Goal: Information Seeking & Learning: Learn about a topic

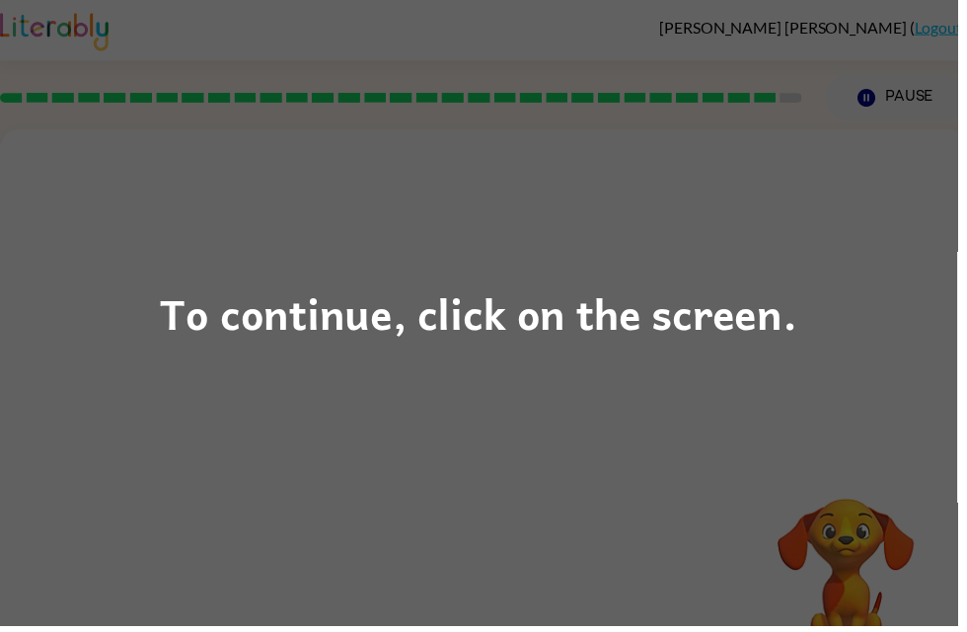
click at [749, 342] on div "To continue, click on the screen." at bounding box center [483, 315] width 643 height 67
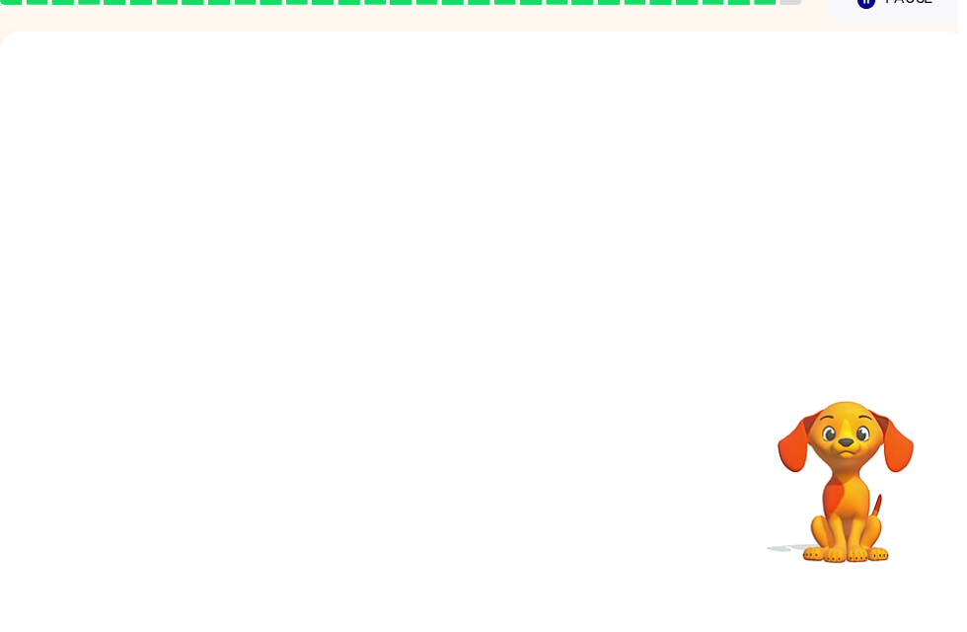
scroll to position [45, 0]
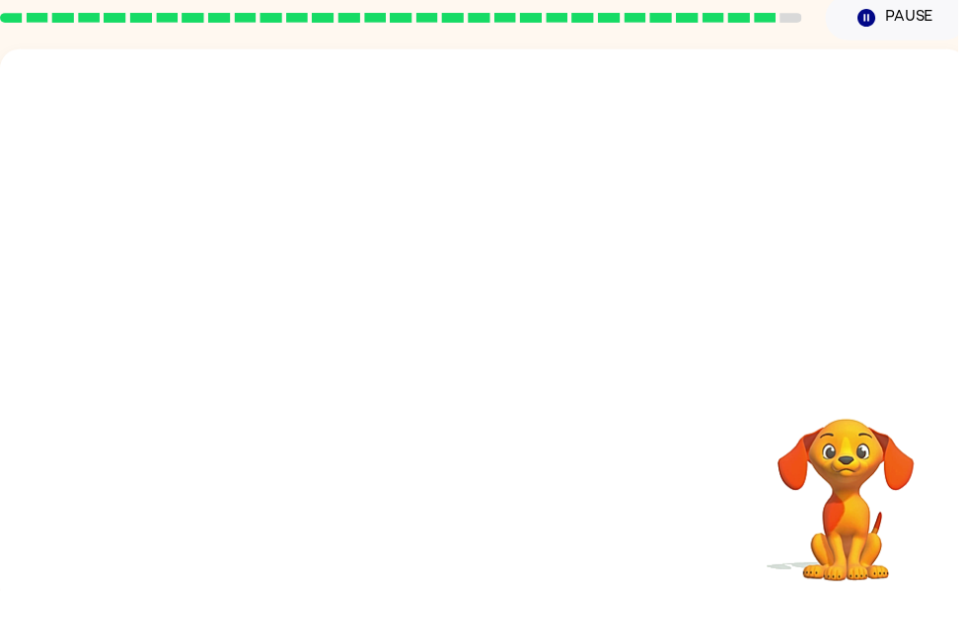
click at [723, 367] on video "Your browser must support playing .mp4 files to use Literably. Please try using…" at bounding box center [488, 251] width 977 height 332
click at [851, 453] on video "Your browser must support playing .mp4 files to use Literably. Please try using…" at bounding box center [854, 525] width 197 height 197
click at [871, 468] on video "Your browser must support playing .mp4 files to use Literably. Please try using…" at bounding box center [854, 525] width 197 height 197
click at [908, 440] on video "Your browser must support playing .mp4 files to use Literably. Please try using…" at bounding box center [854, 525] width 197 height 197
click at [906, 435] on video "Your browser must support playing .mp4 files to use Literably. Please try using…" at bounding box center [854, 525] width 197 height 197
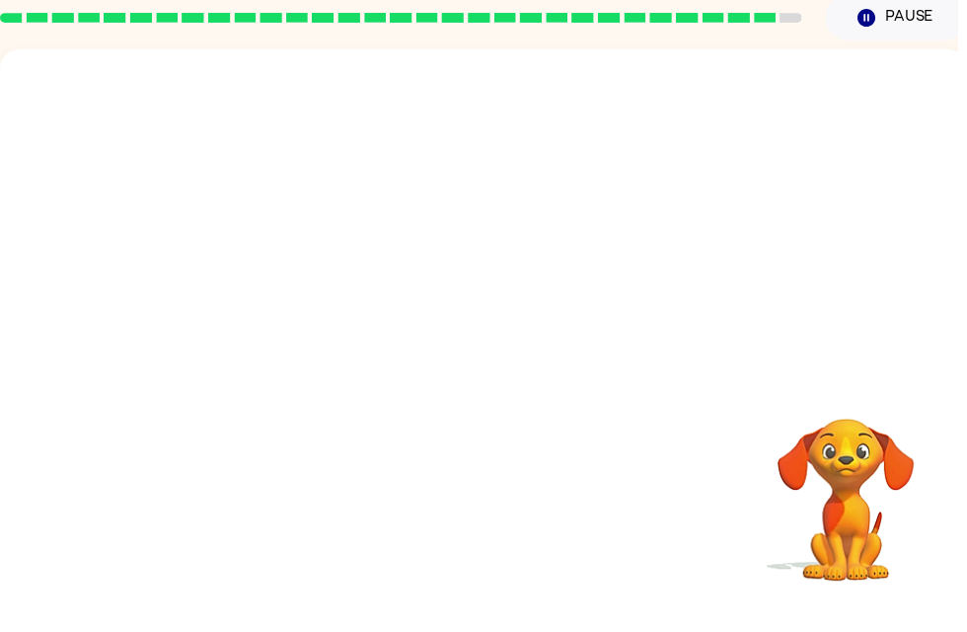
click at [905, 435] on video "Your browser must support playing .mp4 files to use Literably. Please try using…" at bounding box center [854, 525] width 197 height 197
click at [909, 435] on video "Your browser must support playing .mp4 files to use Literably. Please try using…" at bounding box center [854, 525] width 197 height 197
click at [908, 434] on video "Your browser must support playing .mp4 files to use Literably. Please try using…" at bounding box center [854, 525] width 197 height 197
click at [910, 442] on video "Your browser must support playing .mp4 files to use Literably. Please try using…" at bounding box center [854, 525] width 197 height 197
click at [909, 442] on video "Your browser must support playing .mp4 files to use Literably. Please try using…" at bounding box center [854, 525] width 197 height 197
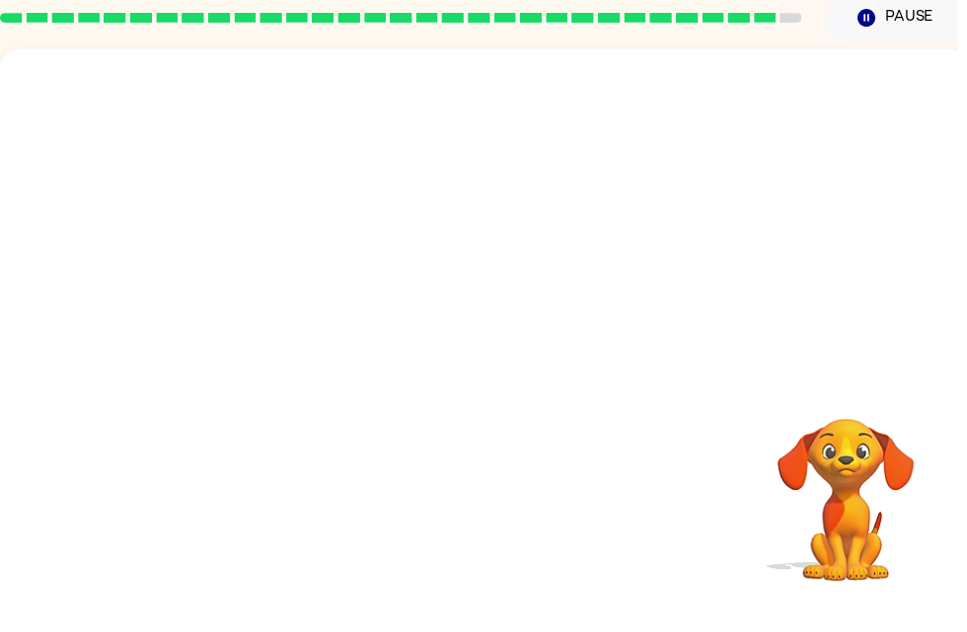
click at [922, 432] on video "Your browser must support playing .mp4 files to use Literably. Please try using…" at bounding box center [854, 525] width 197 height 197
click at [923, 439] on video "Your browser must support playing .mp4 files to use Literably. Please try using…" at bounding box center [854, 525] width 197 height 197
click at [923, 443] on video "Your browser must support playing .mp4 files to use Literably. Please try using…" at bounding box center [854, 525] width 197 height 197
click at [918, 443] on video "Your browser must support playing .mp4 files to use Literably. Please try using…" at bounding box center [854, 525] width 197 height 197
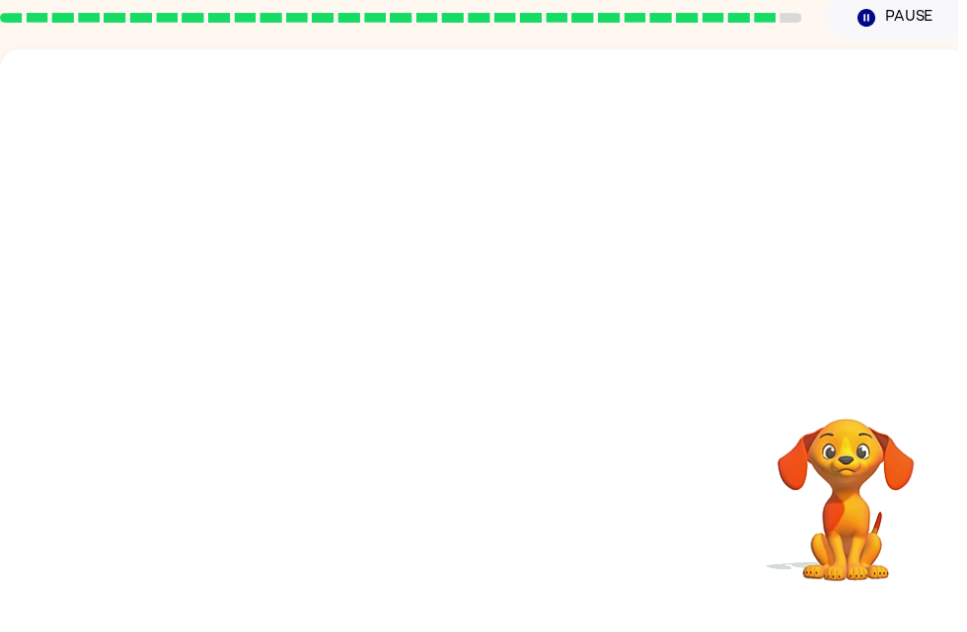
click at [917, 443] on video "Your browser must support playing .mp4 files to use Literably. Please try using…" at bounding box center [854, 525] width 197 height 197
click at [922, 429] on video "Your browser must support playing .mp4 files to use Literably. Please try using…" at bounding box center [854, 525] width 197 height 197
click at [922, 427] on video "Your browser must support playing .mp4 files to use Literably. Please try using…" at bounding box center [854, 525] width 197 height 197
click at [924, 427] on video "Your browser must support playing .mp4 files to use Literably. Please try using…" at bounding box center [854, 525] width 197 height 197
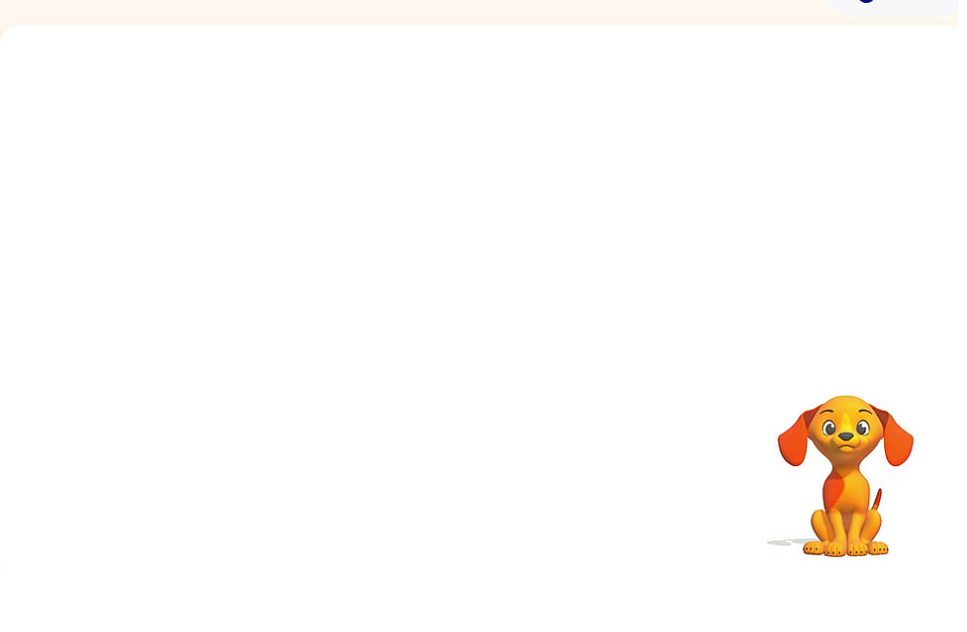
scroll to position [49, 0]
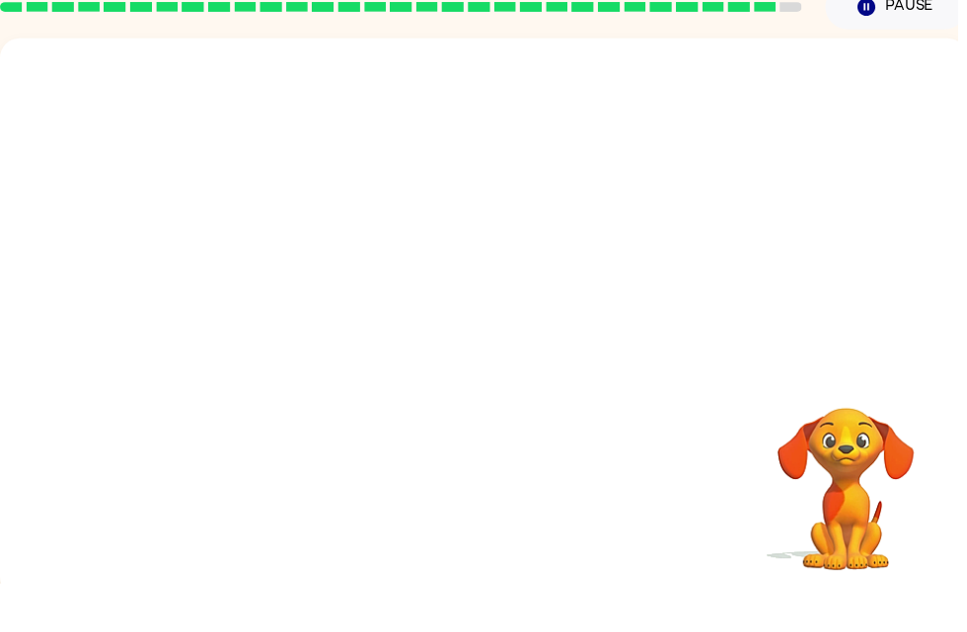
click at [926, 528] on video "Your browser must support playing .mp4 files to use Literably. Please try using…" at bounding box center [854, 521] width 197 height 197
click at [943, 489] on video "Your browser must support playing .mp4 files to use Literably. Please try using…" at bounding box center [854, 521] width 197 height 197
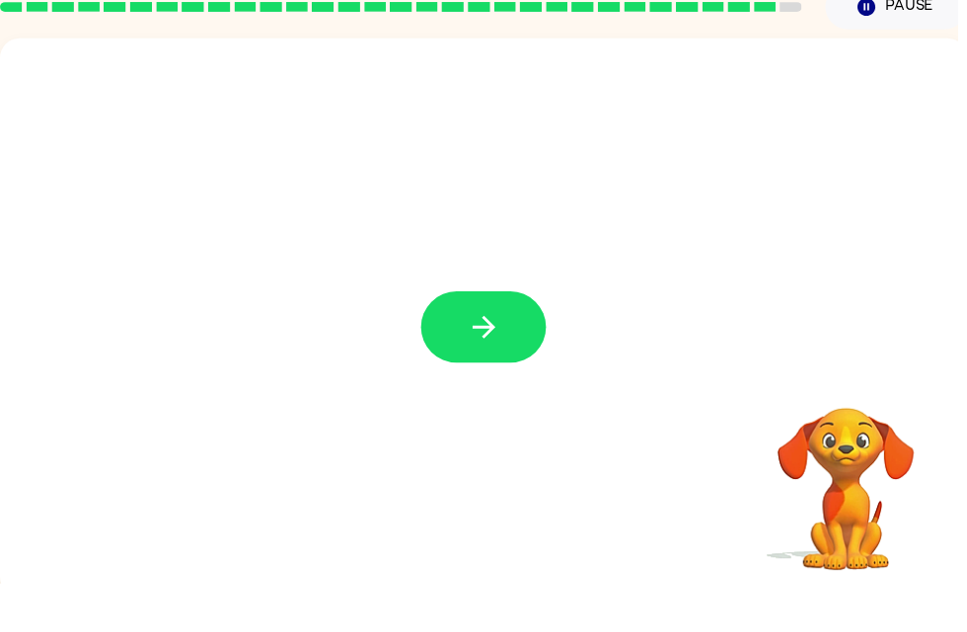
click at [490, 355] on icon "button" at bounding box center [489, 372] width 35 height 35
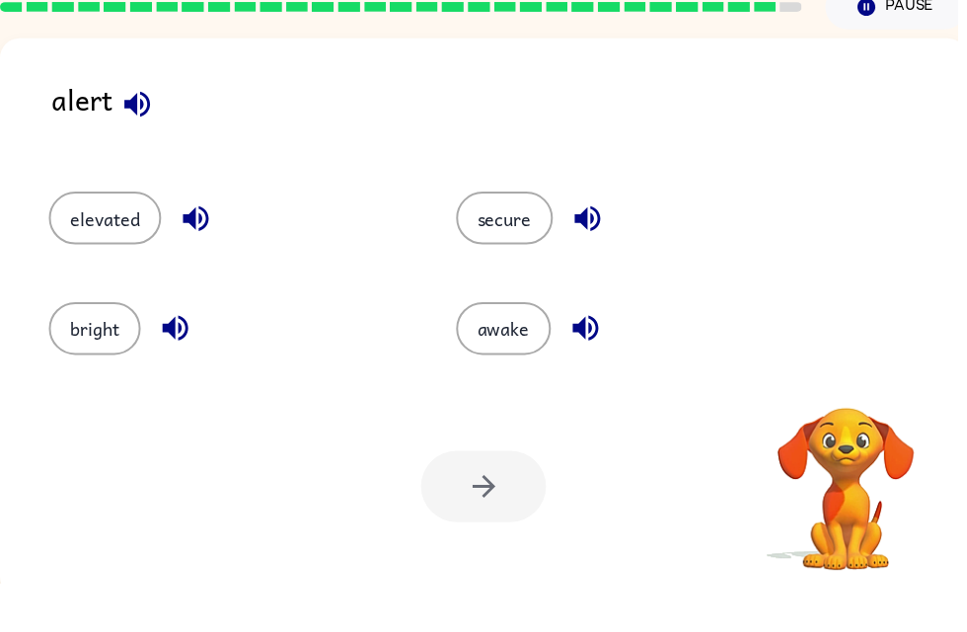
click at [733, 422] on div "Your browser must support playing .mp4 files to use Literably. Please try using…" at bounding box center [488, 533] width 977 height 222
click at [732, 422] on div "Your browser must support playing .mp4 files to use Literably. Please try using…" at bounding box center [488, 533] width 977 height 222
click at [528, 347] on button "awake" at bounding box center [509, 373] width 96 height 53
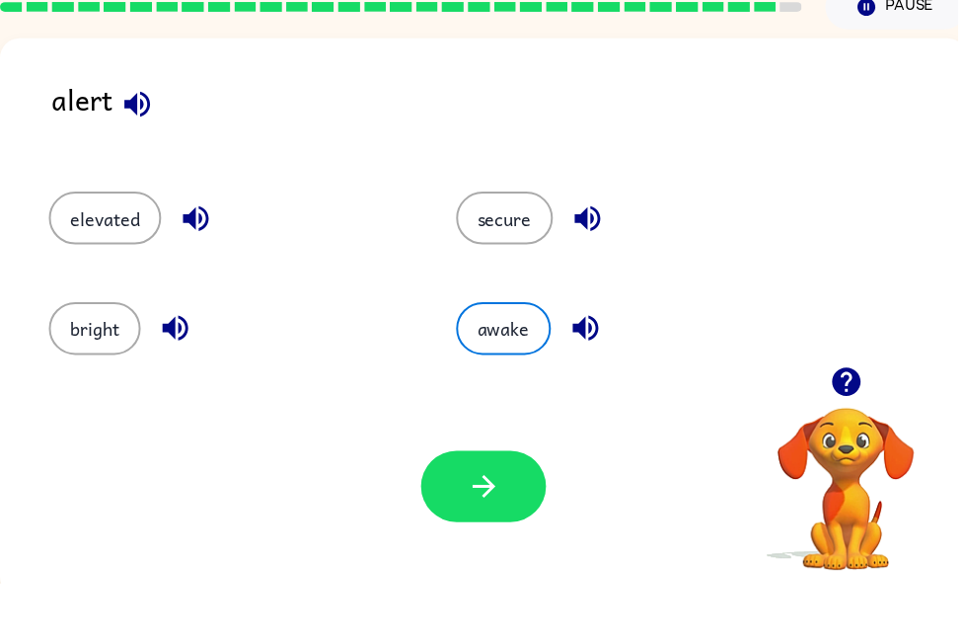
click at [523, 236] on button "secure" at bounding box center [510, 262] width 98 height 53
click at [486, 516] on icon "button" at bounding box center [489, 533] width 35 height 35
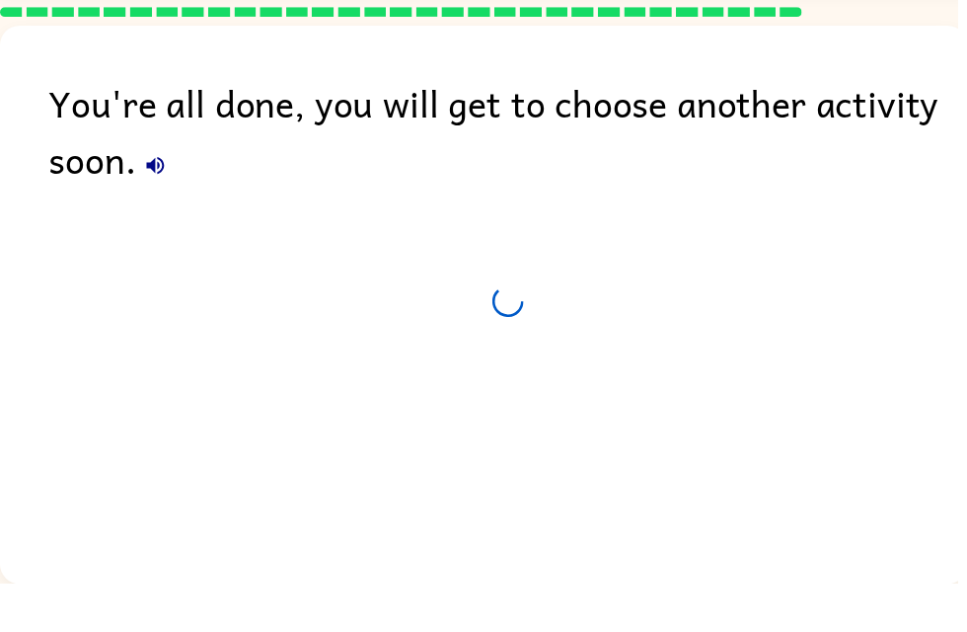
scroll to position [40, 0]
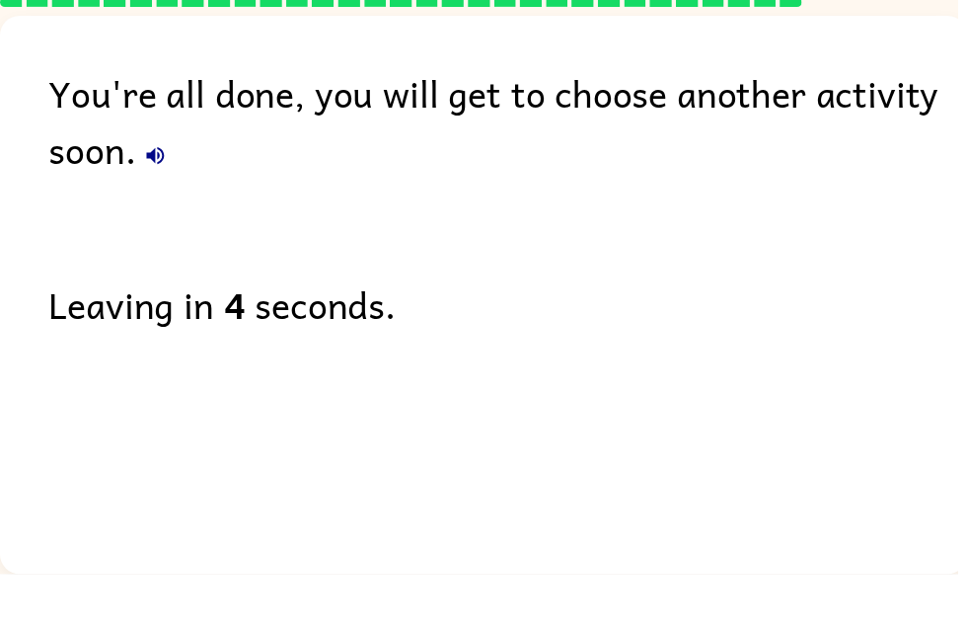
click at [93, 354] on div "You're all done, you will get to choose another activity soon. Leaving in 4 sec…" at bounding box center [488, 345] width 977 height 554
click at [121, 331] on div "Leaving in 3 seconds." at bounding box center [513, 359] width 928 height 57
click at [157, 327] on div "You're all done, you will get to choose another activity soon. Leaving in 3 sec…" at bounding box center [488, 345] width 977 height 554
click at [156, 332] on div "You're all done, you will get to choose another activity soon. Leaving in 3 sec…" at bounding box center [488, 345] width 977 height 554
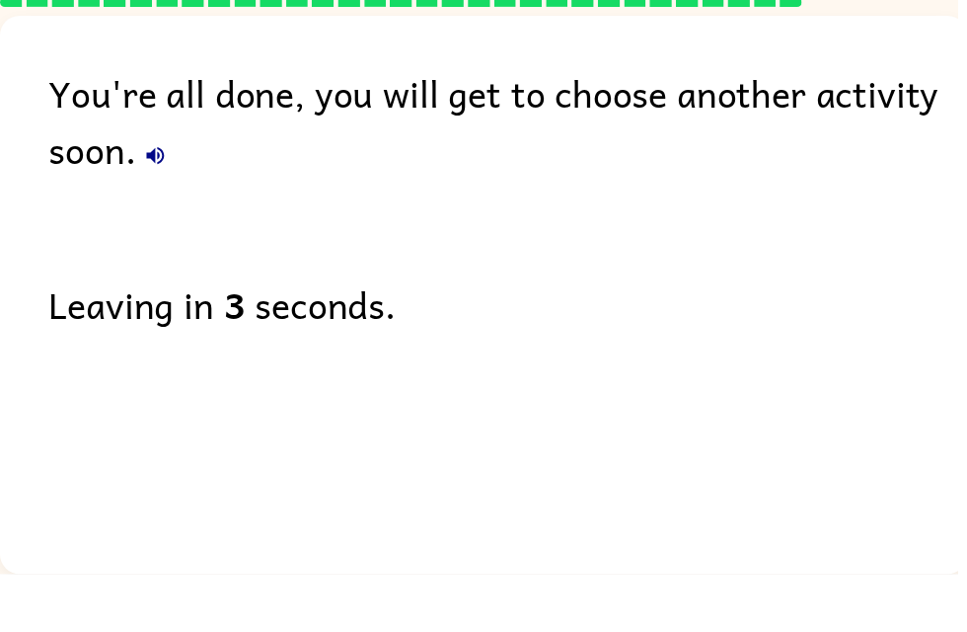
click at [156, 332] on div "You're all done, you will get to choose another activity soon. Leaving in 3 sec…" at bounding box center [488, 345] width 977 height 554
click at [135, 335] on div "You're all done, you will get to choose another activity soon. Leaving in 2 sec…" at bounding box center [488, 345] width 977 height 554
click at [97, 331] on div "Leaving in 1 second." at bounding box center [513, 359] width 928 height 57
click at [83, 331] on div "Leaving in 1 second." at bounding box center [513, 359] width 928 height 57
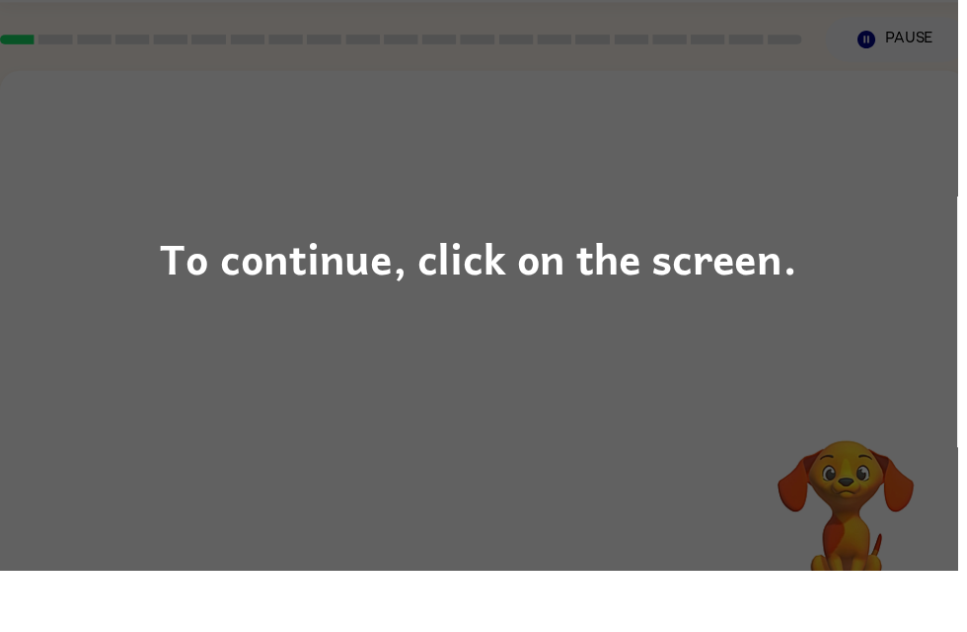
scroll to position [63, 0]
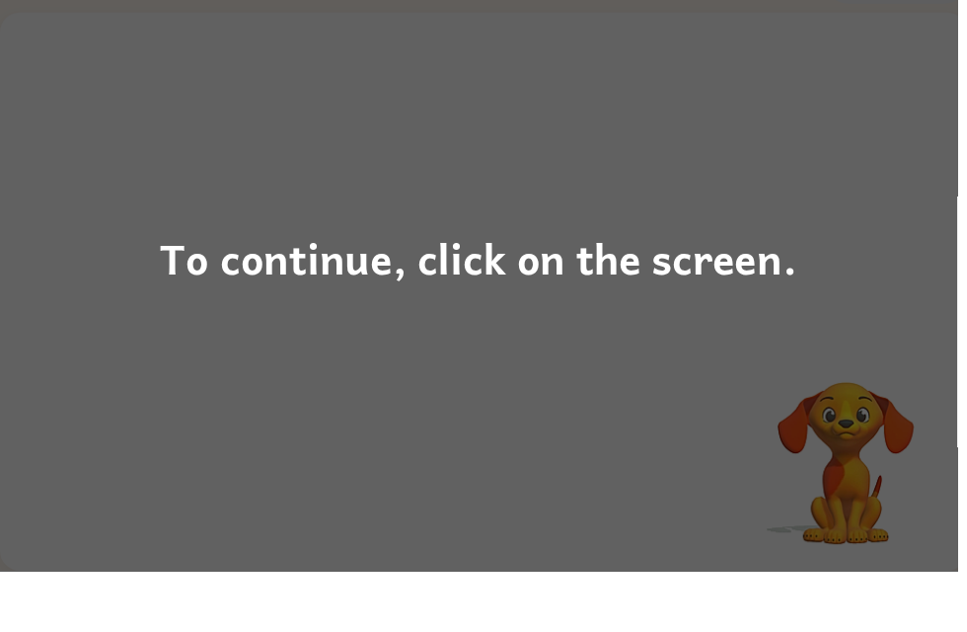
click at [859, 296] on div "To continue, click on the screen." at bounding box center [483, 316] width 967 height 632
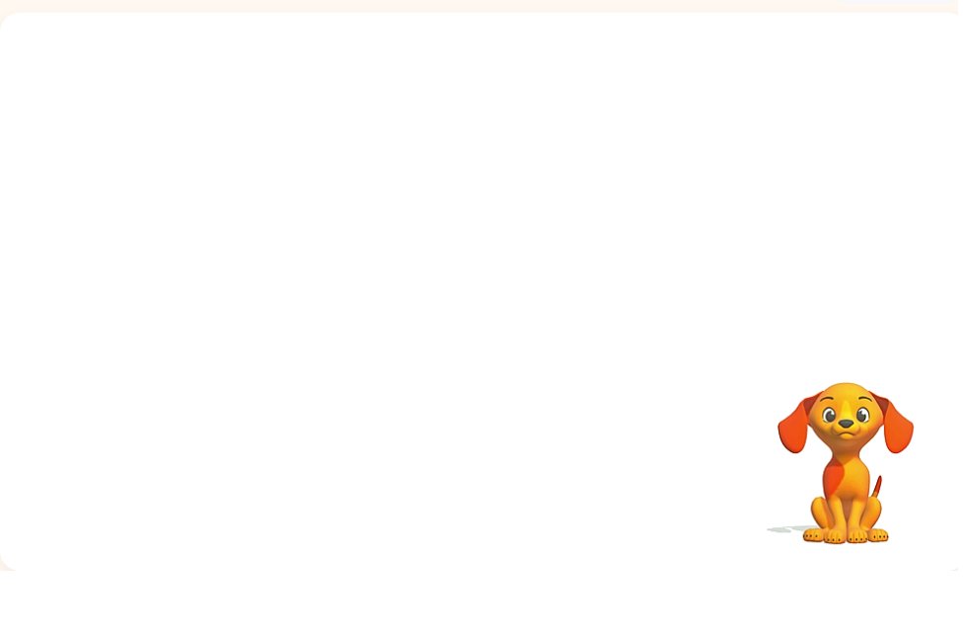
click at [803, 310] on div at bounding box center [488, 234] width 977 height 332
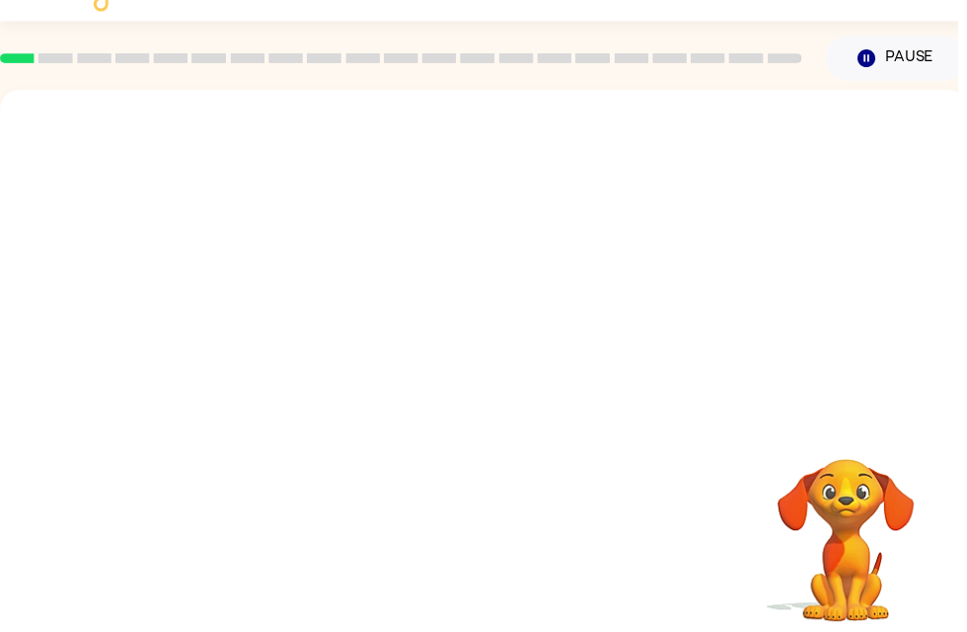
scroll to position [38, 0]
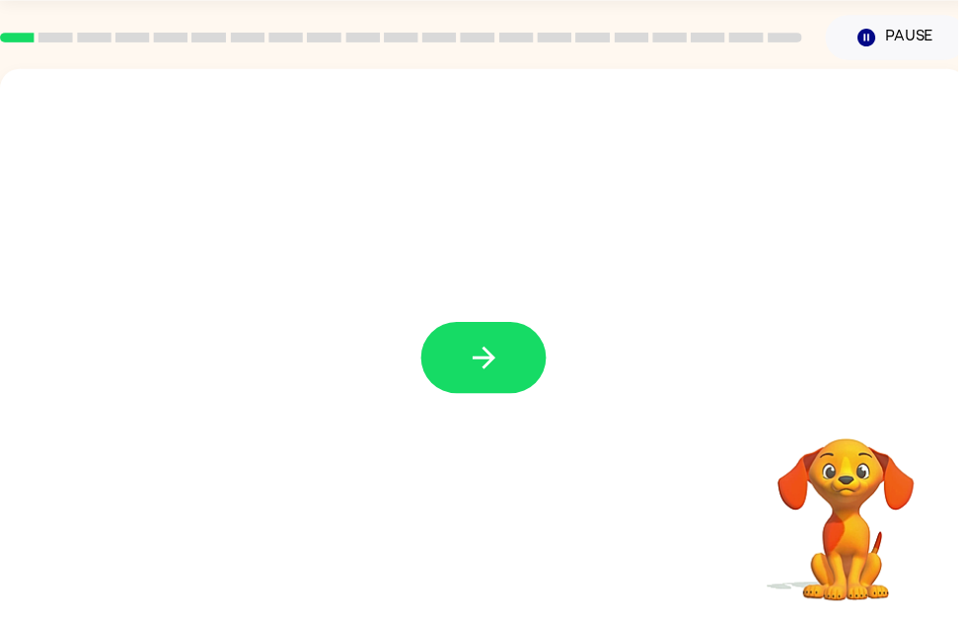
click at [504, 366] on icon "button" at bounding box center [489, 383] width 35 height 35
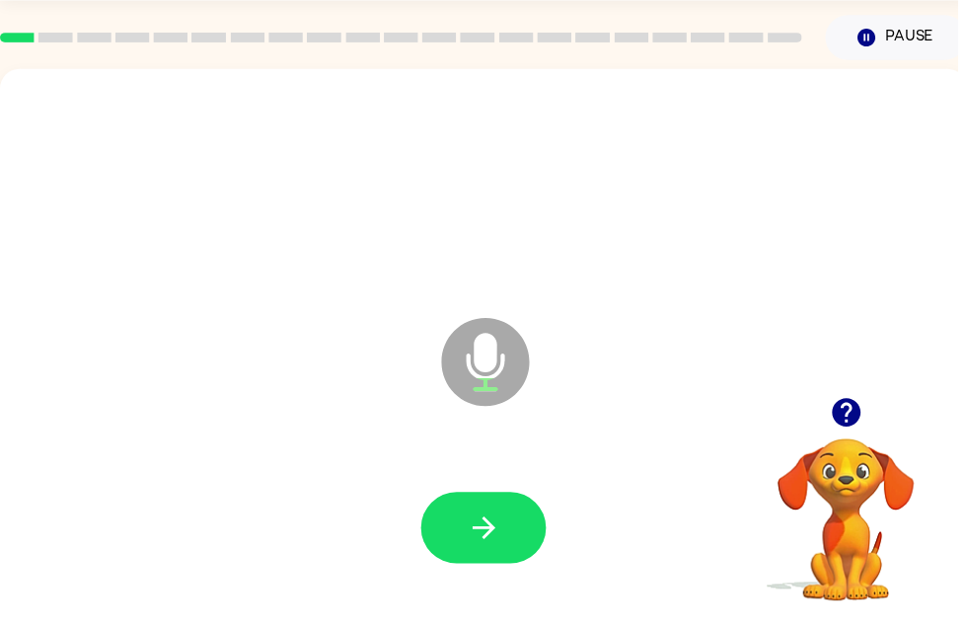
click at [508, 520] on button "button" at bounding box center [488, 555] width 126 height 72
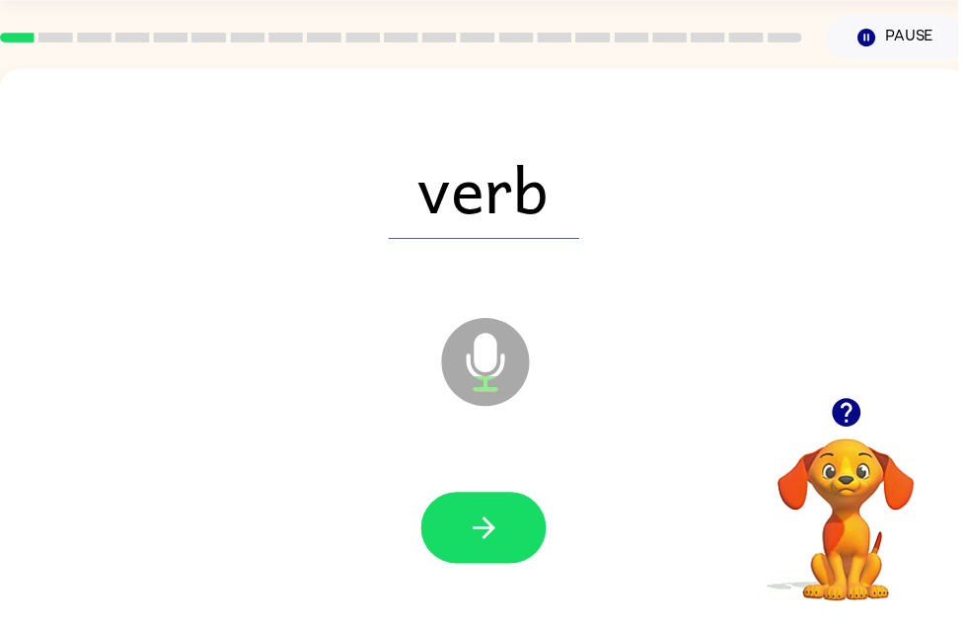
click at [515, 538] on button "button" at bounding box center [488, 555] width 126 height 72
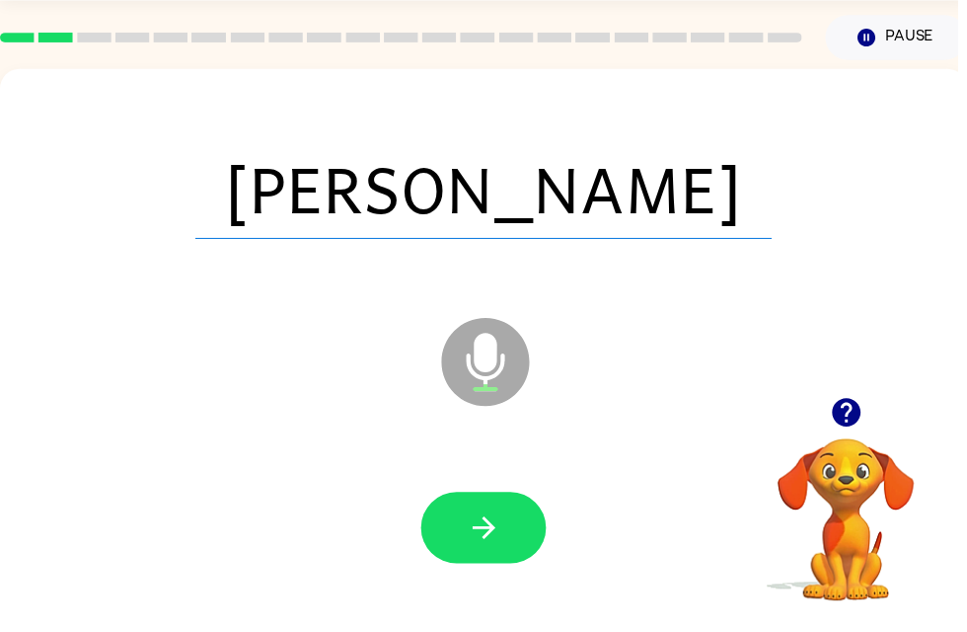
click at [488, 538] on icon "button" at bounding box center [489, 555] width 35 height 35
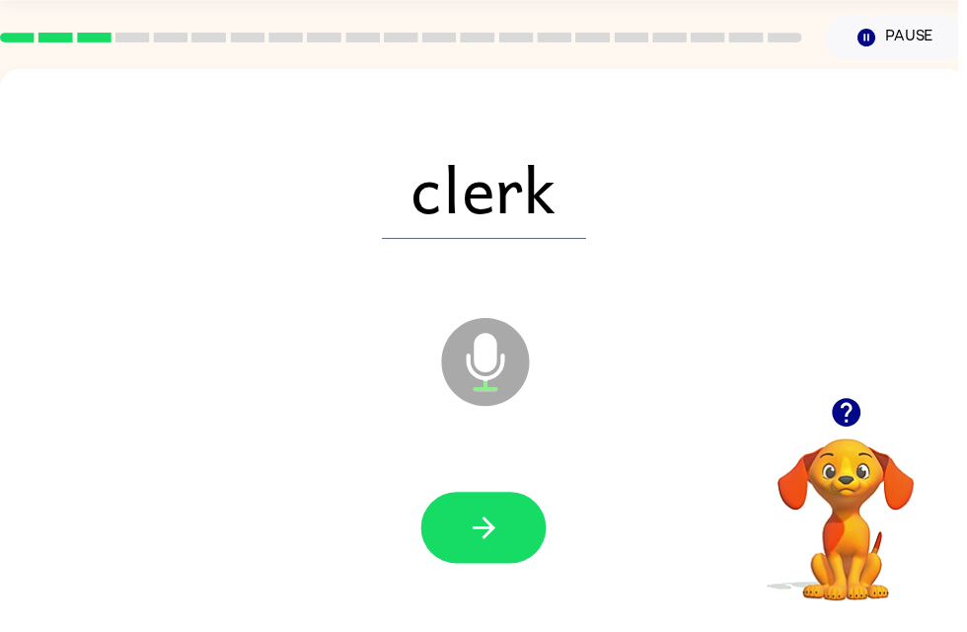
click at [510, 551] on button "button" at bounding box center [488, 555] width 126 height 72
click at [506, 524] on button "button" at bounding box center [488, 555] width 126 height 72
click at [497, 544] on icon "button" at bounding box center [488, 555] width 23 height 23
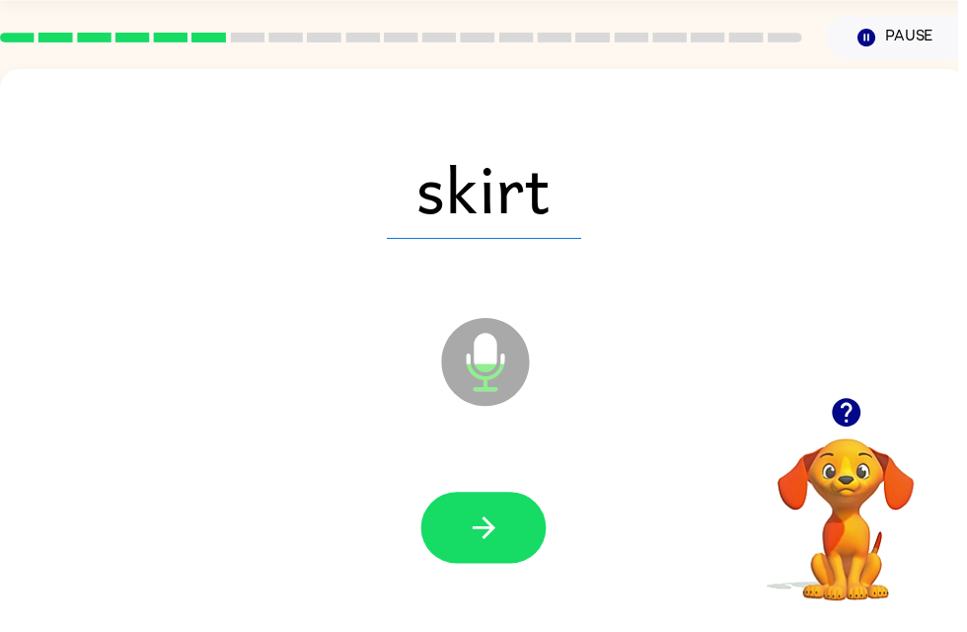
click at [522, 531] on button "button" at bounding box center [488, 555] width 126 height 72
click at [509, 526] on button "button" at bounding box center [488, 555] width 126 height 72
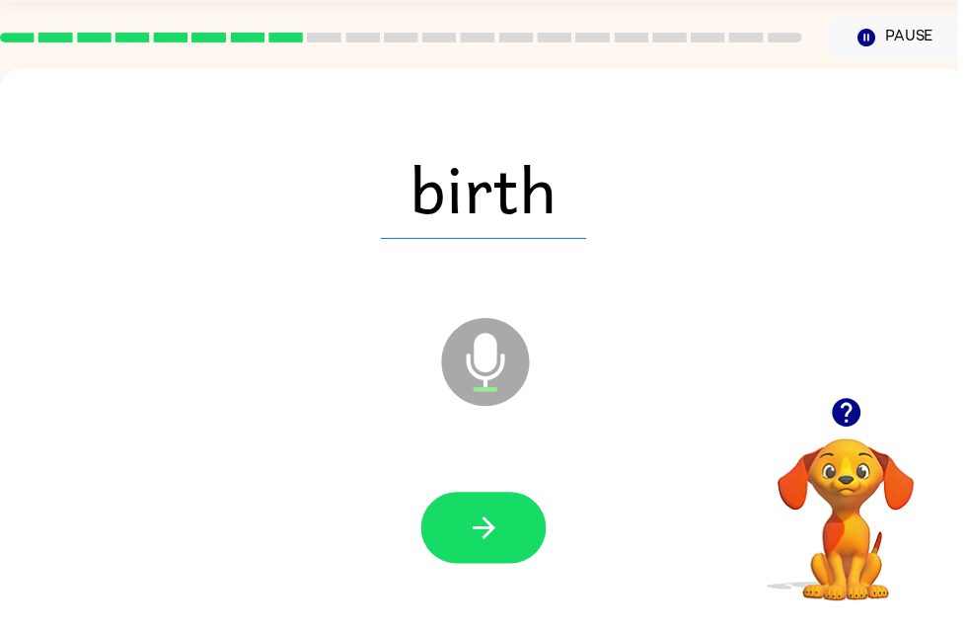
click at [511, 534] on button "button" at bounding box center [488, 555] width 126 height 72
click at [505, 553] on button "button" at bounding box center [488, 555] width 126 height 72
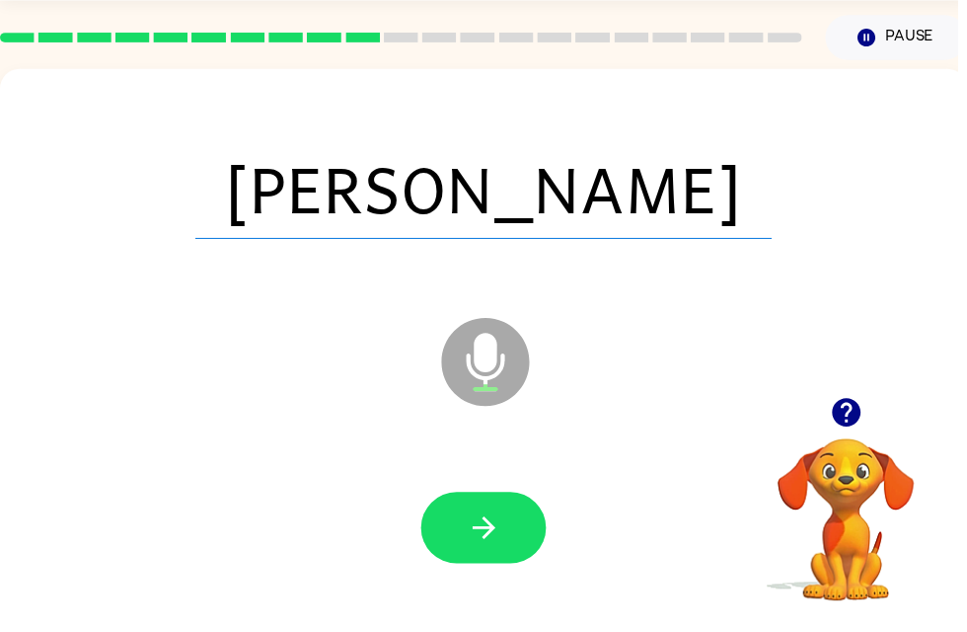
click at [489, 538] on icon "button" at bounding box center [489, 555] width 35 height 35
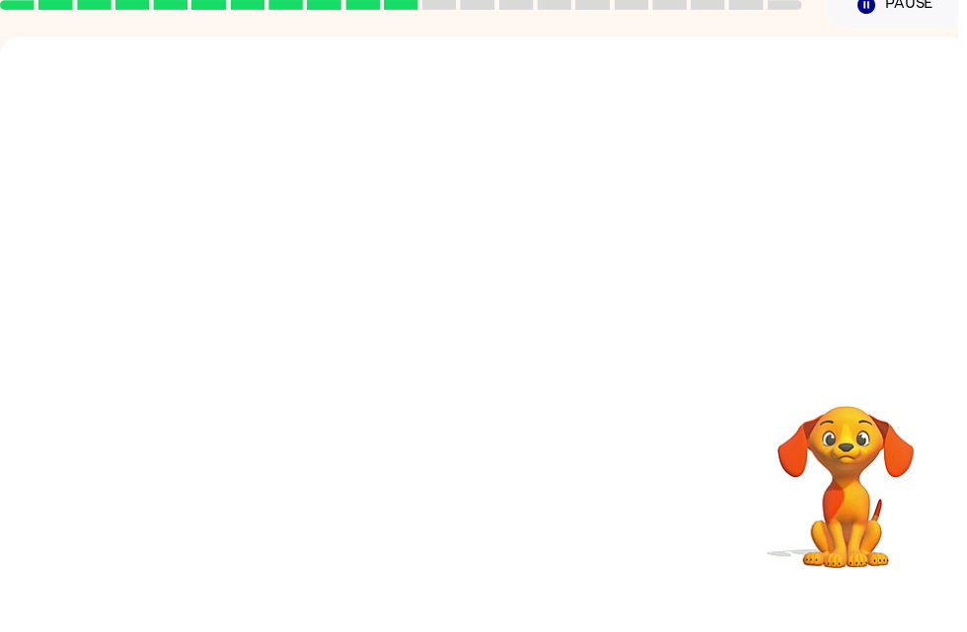
scroll to position [51, 0]
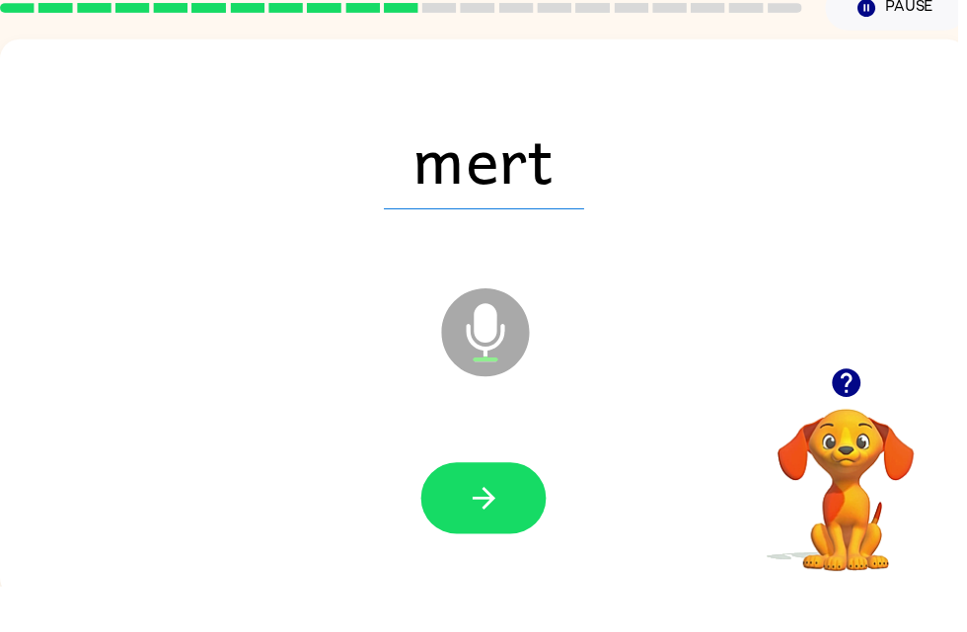
click at [508, 506] on button "button" at bounding box center [488, 542] width 126 height 72
click at [530, 524] on button "button" at bounding box center [488, 542] width 126 height 72
click at [506, 522] on button "button" at bounding box center [488, 542] width 126 height 72
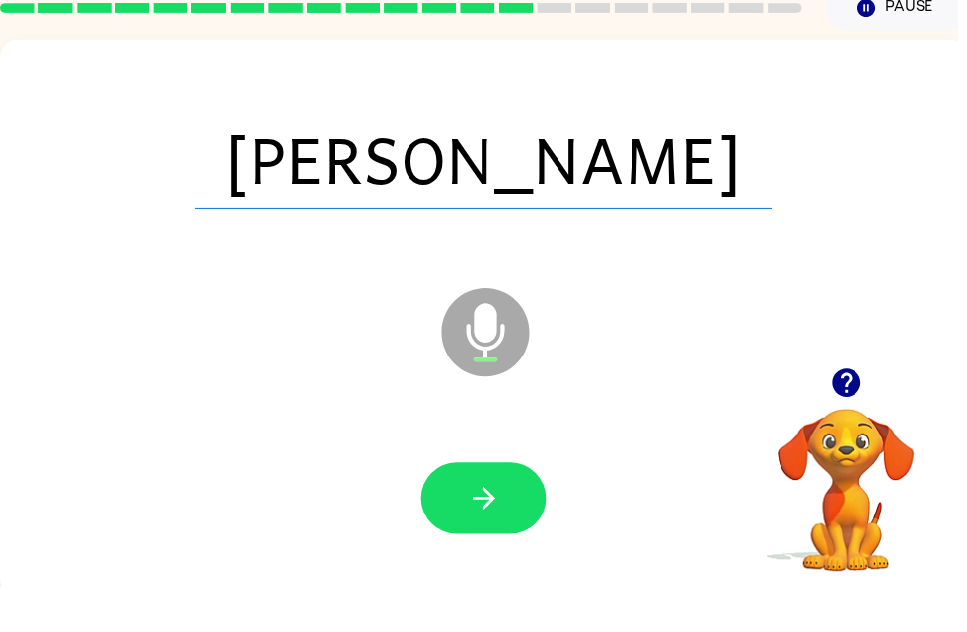
click at [509, 510] on button "button" at bounding box center [488, 542] width 126 height 72
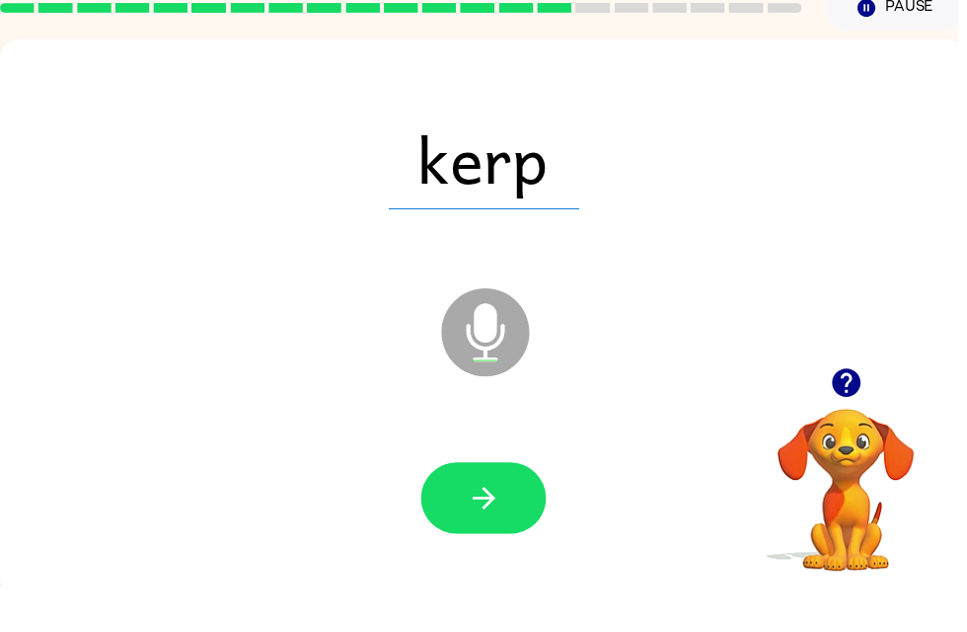
click at [514, 507] on button "button" at bounding box center [488, 542] width 126 height 72
click at [506, 514] on button "button" at bounding box center [488, 542] width 126 height 72
click at [524, 523] on button "button" at bounding box center [488, 542] width 126 height 72
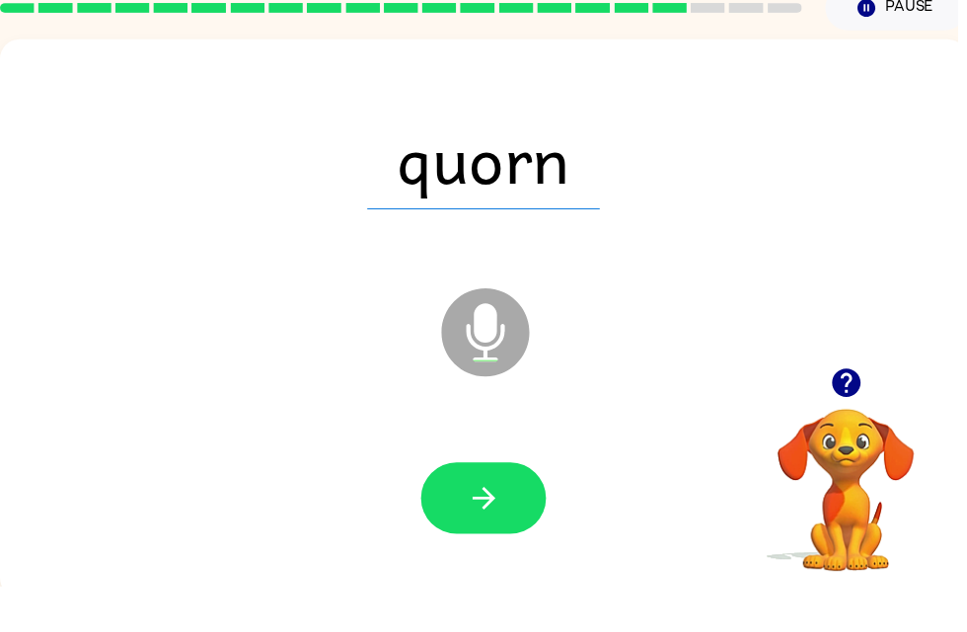
click at [485, 525] on icon "button" at bounding box center [489, 542] width 35 height 35
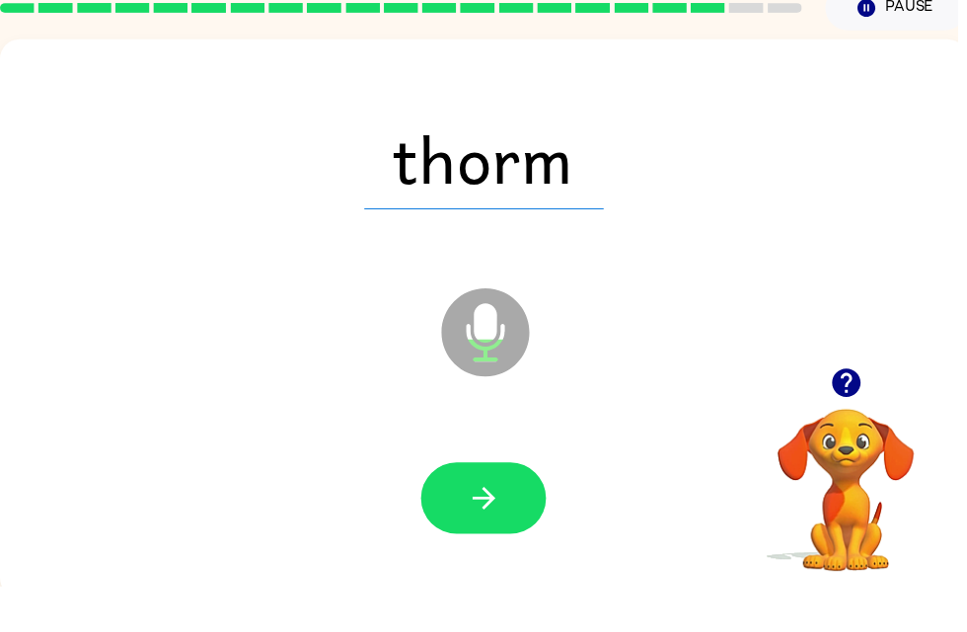
click at [489, 531] on icon "button" at bounding box center [488, 542] width 23 height 23
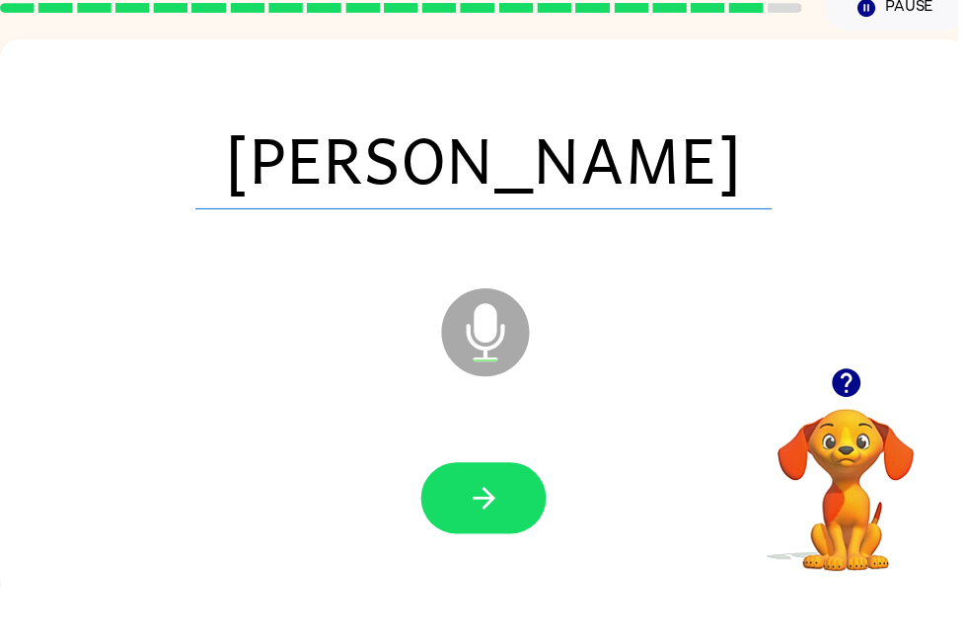
click at [519, 506] on button "button" at bounding box center [488, 542] width 126 height 72
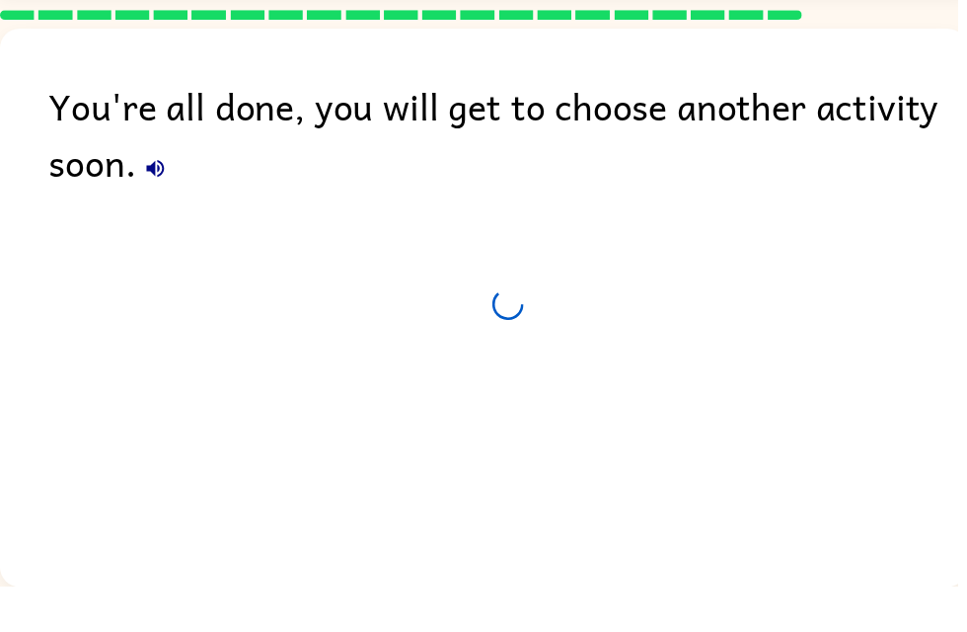
scroll to position [40, 0]
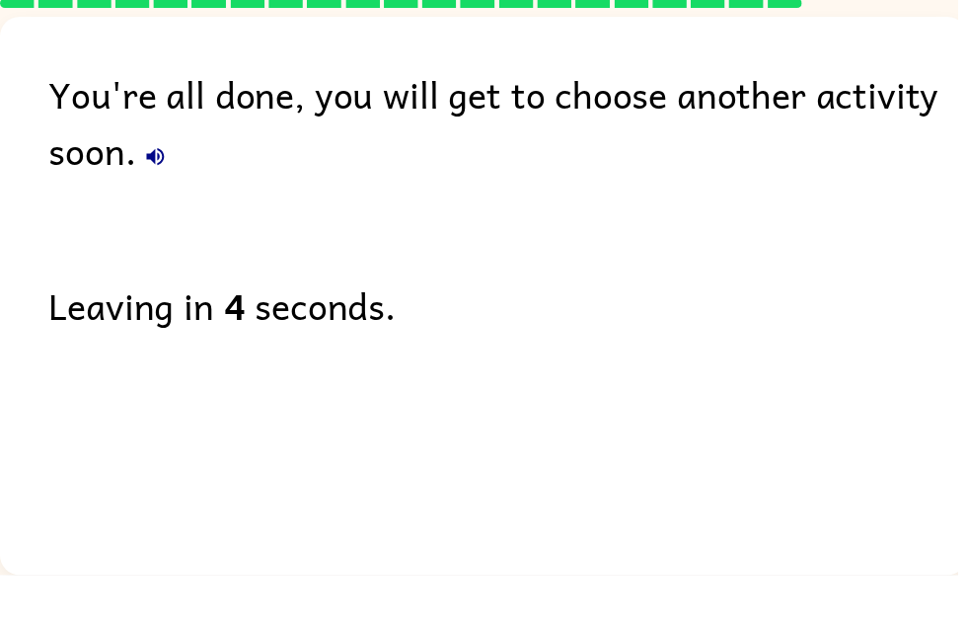
click at [836, 384] on div "You're all done, you will get to choose another activity soon. Leaving in 4 sec…" at bounding box center [488, 345] width 977 height 554
click at [835, 384] on div "You're all done, you will get to choose another activity soon. Leaving in 4 sec…" at bounding box center [488, 345] width 977 height 554
click at [862, 406] on div "You're all done, you will get to choose another activity soon. Leaving in 4 sec…" at bounding box center [488, 345] width 977 height 554
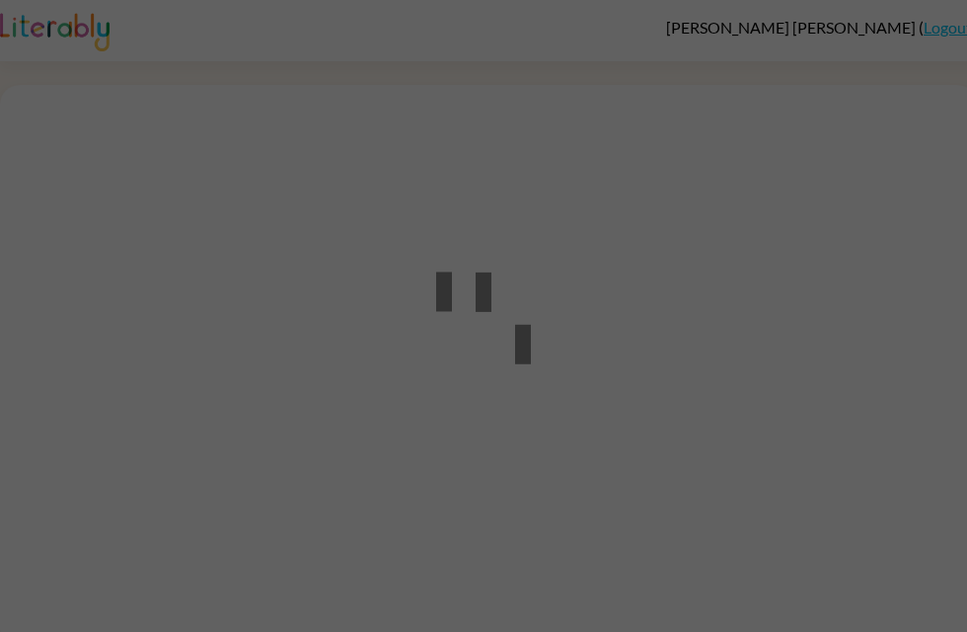
scroll to position [1, 0]
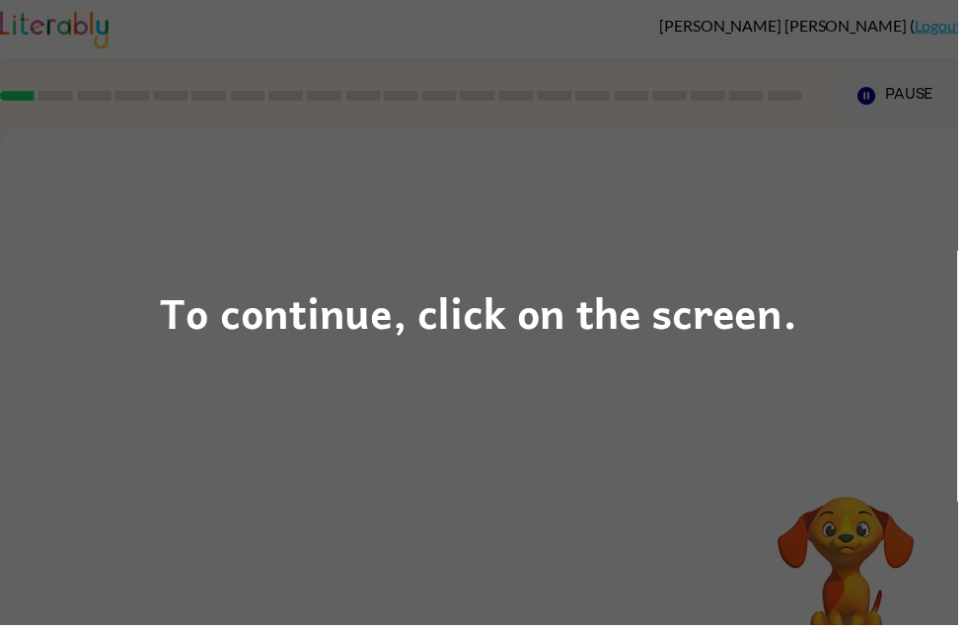
click at [823, 138] on div "To continue, click on the screen." at bounding box center [483, 316] width 967 height 632
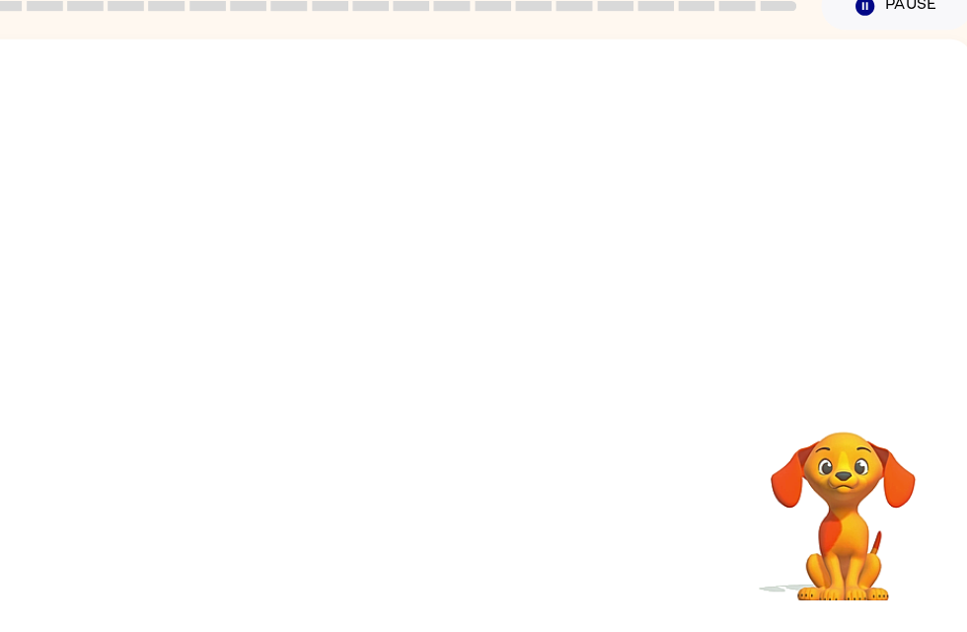
scroll to position [0, 0]
click at [741, 115] on div at bounding box center [480, 381] width 977 height 564
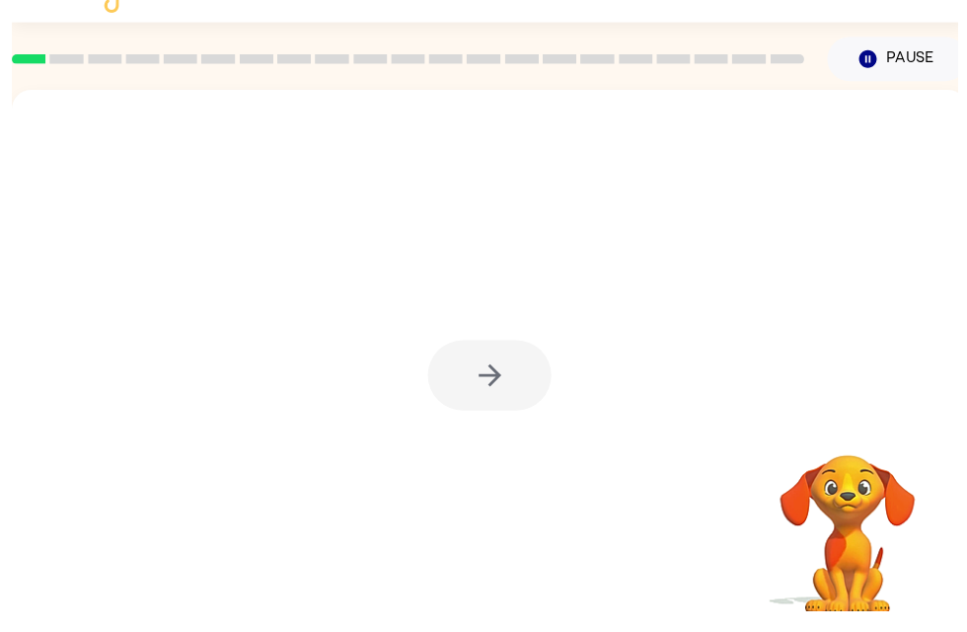
scroll to position [36, 0]
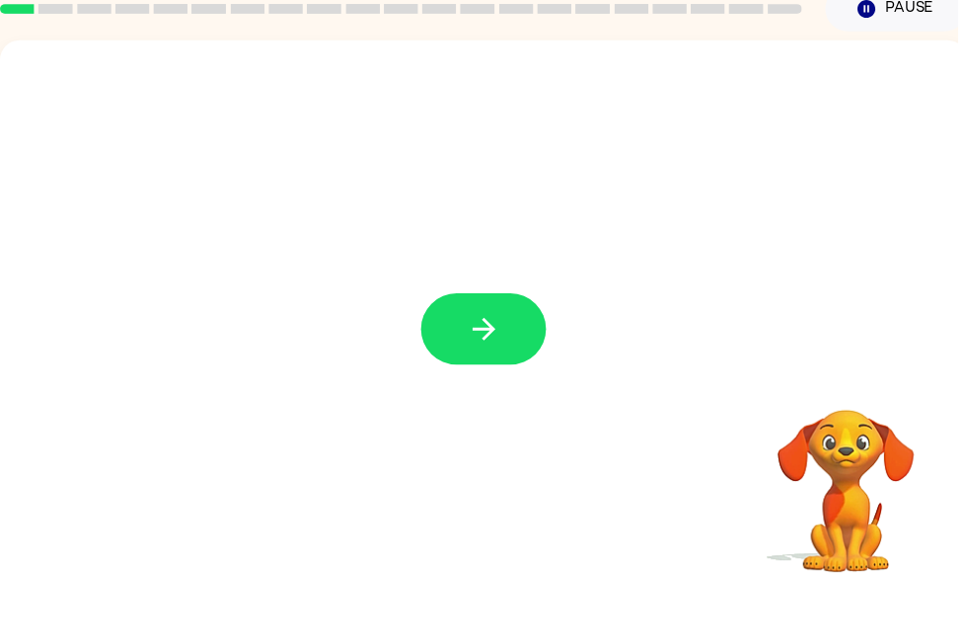
click at [475, 369] on icon "button" at bounding box center [489, 386] width 35 height 35
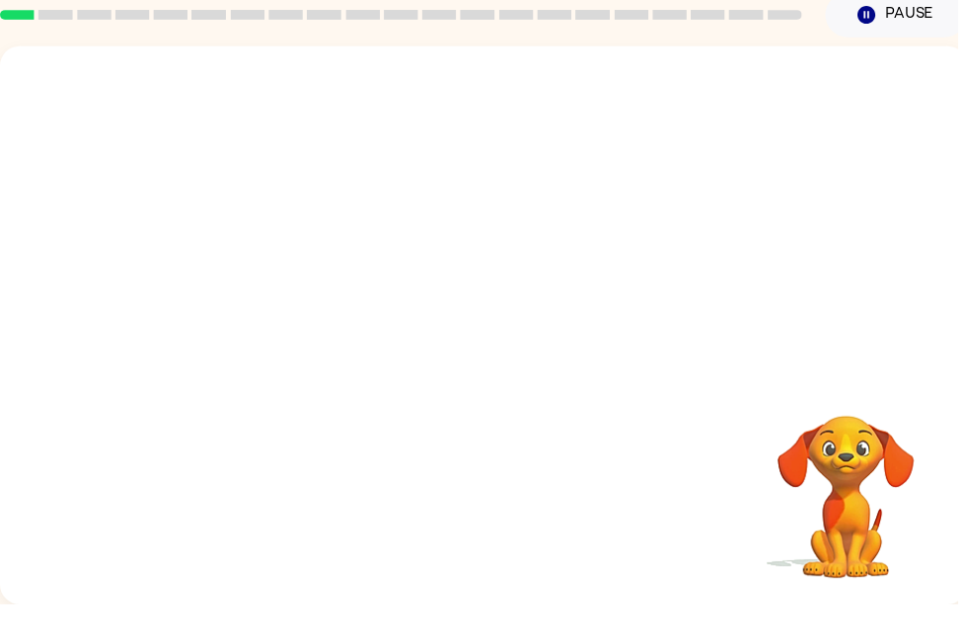
scroll to position [0, 0]
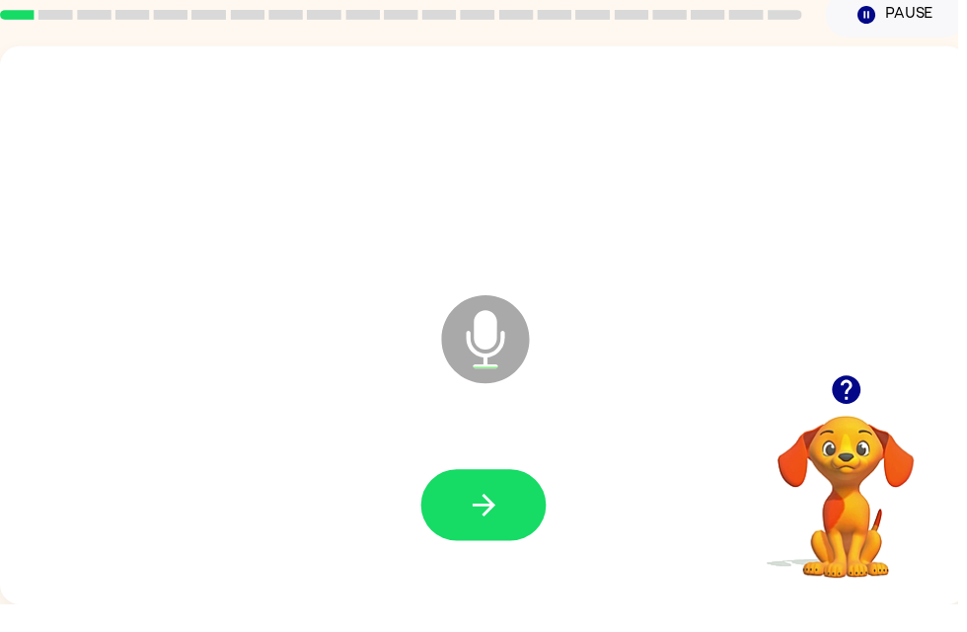
click at [495, 516] on icon "button" at bounding box center [489, 531] width 35 height 35
click at [490, 514] on icon "button" at bounding box center [489, 531] width 35 height 35
click at [488, 520] on icon "button" at bounding box center [488, 531] width 23 height 23
click at [863, 401] on icon "button" at bounding box center [854, 415] width 29 height 29
click at [488, 514] on icon "button" at bounding box center [489, 531] width 35 height 35
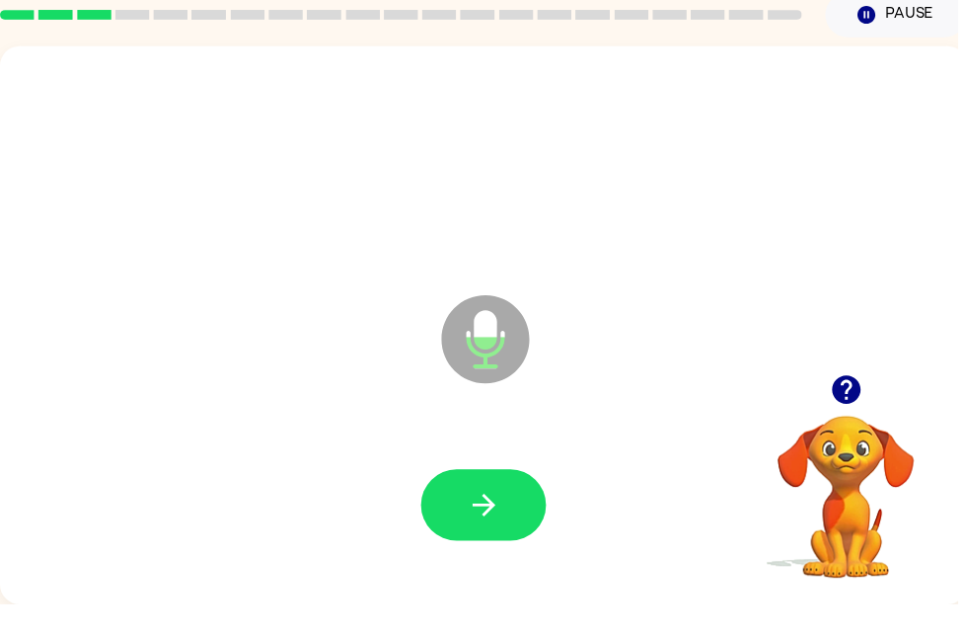
click at [839, 390] on button "button" at bounding box center [855, 415] width 50 height 50
click at [864, 401] on icon "button" at bounding box center [854, 415] width 29 height 29
click at [499, 514] on icon "button" at bounding box center [489, 531] width 35 height 35
click at [480, 525] on icon "button" at bounding box center [489, 531] width 35 height 35
click at [860, 390] on button "button" at bounding box center [855, 415] width 50 height 50
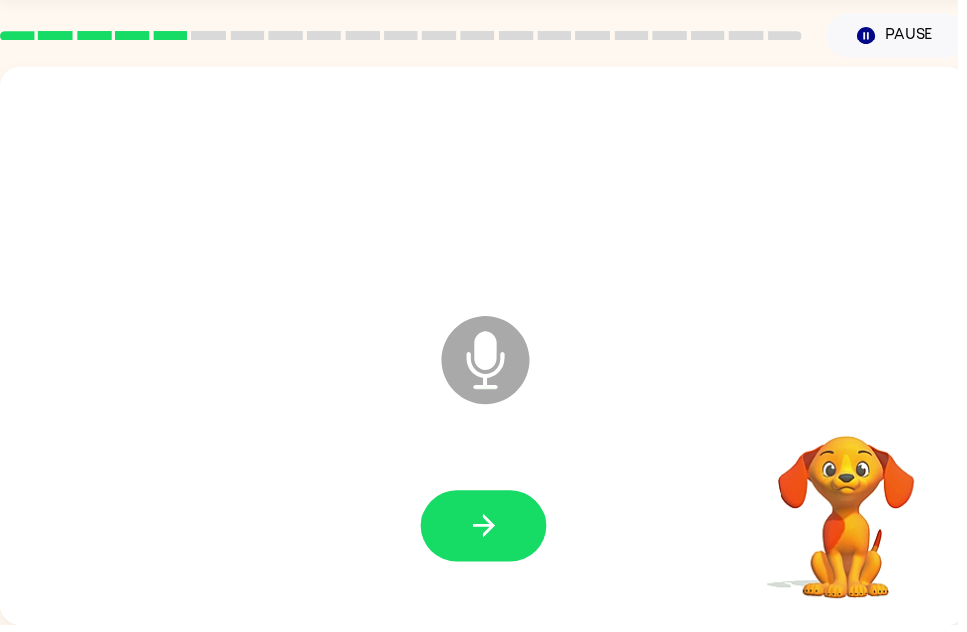
scroll to position [55, 0]
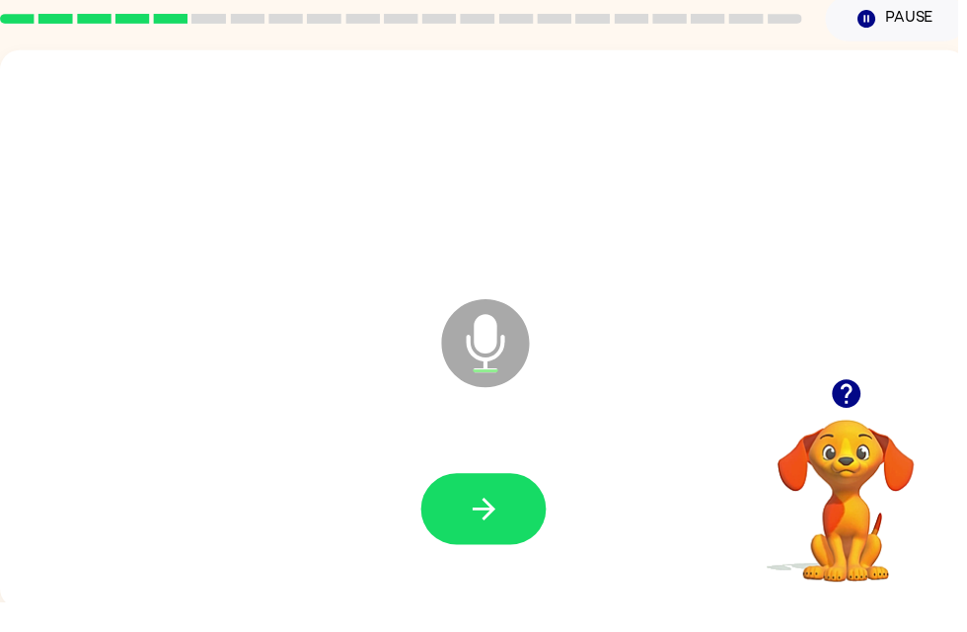
click at [509, 531] on button "button" at bounding box center [488, 538] width 126 height 72
click at [532, 508] on button "button" at bounding box center [488, 538] width 126 height 72
click at [512, 529] on button "button" at bounding box center [488, 538] width 126 height 72
click at [517, 502] on button "button" at bounding box center [488, 538] width 126 height 72
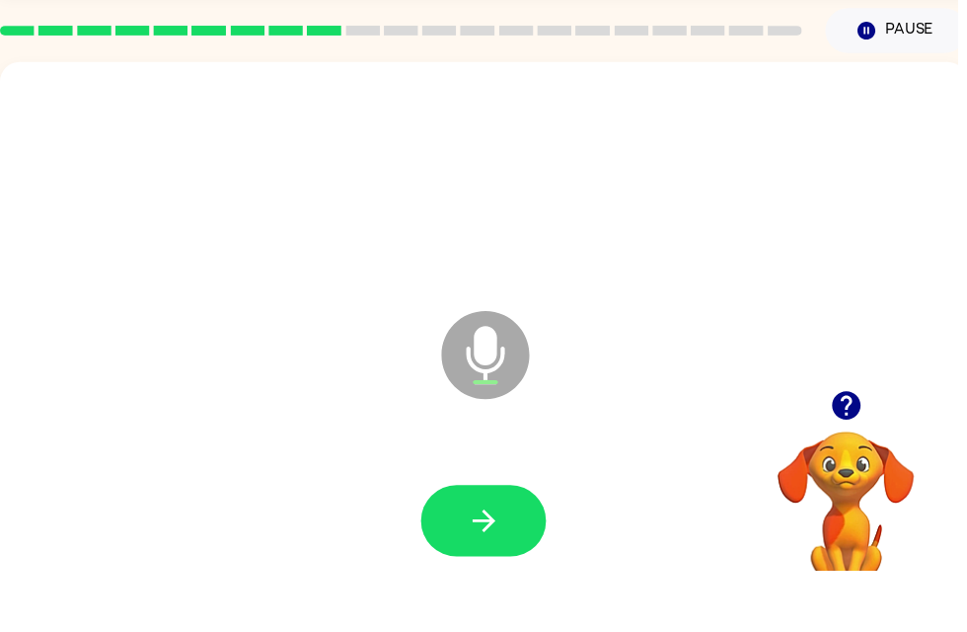
scroll to position [13, 0]
click at [494, 545] on button "button" at bounding box center [488, 581] width 126 height 72
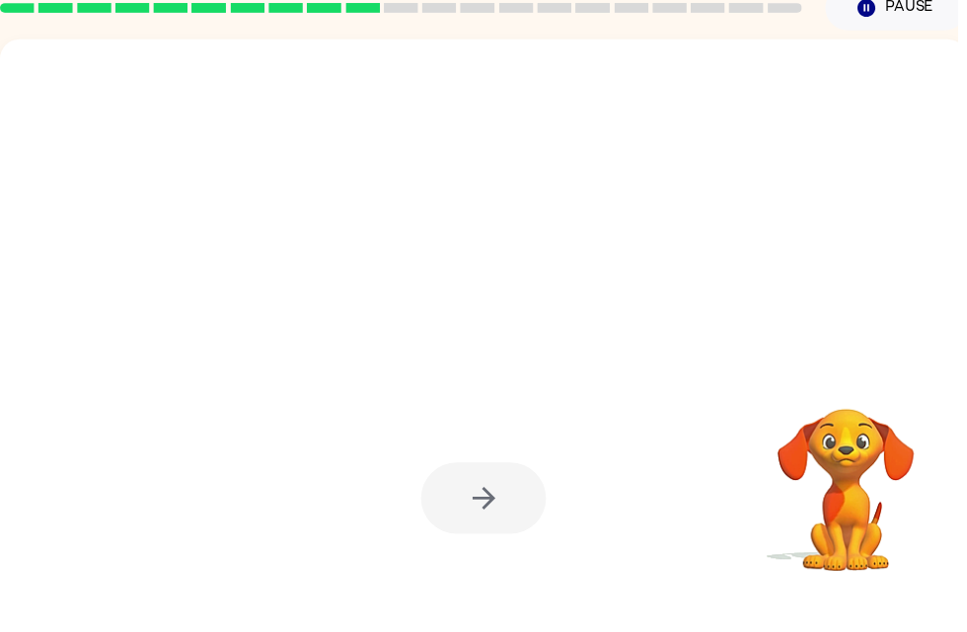
scroll to position [37, 0]
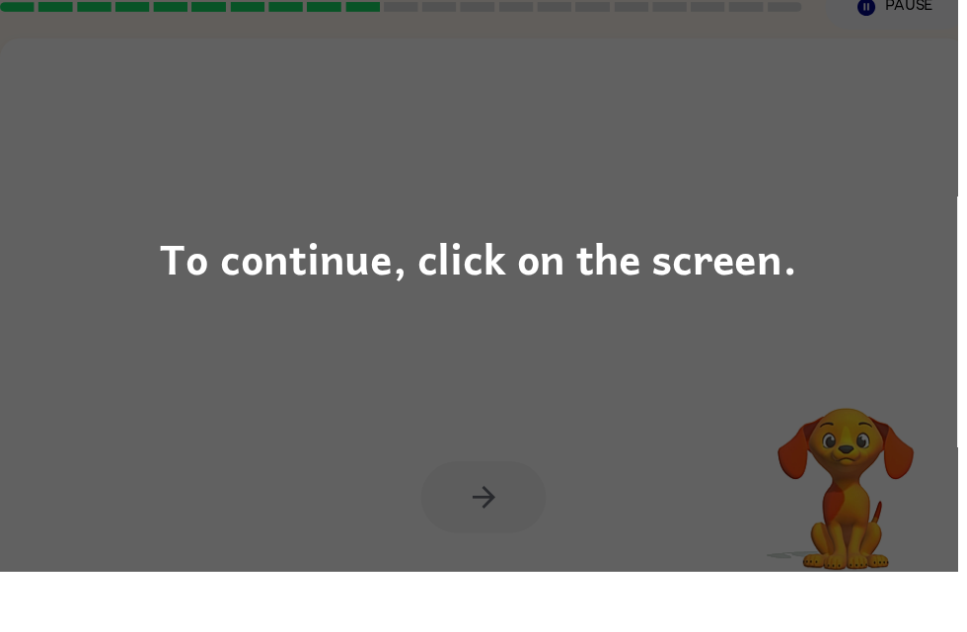
click at [845, 265] on div "To continue, click on the screen." at bounding box center [483, 316] width 967 height 632
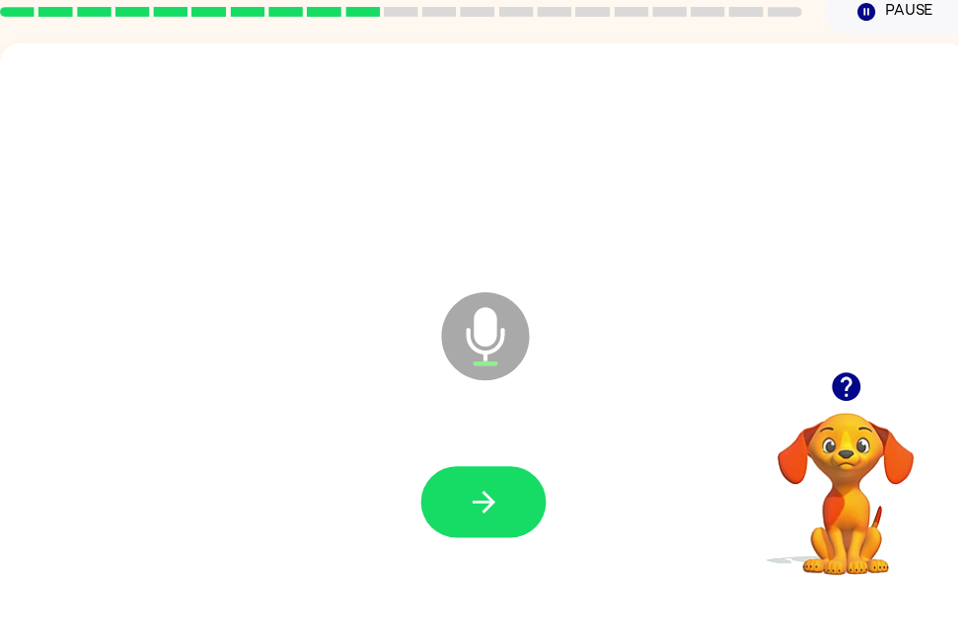
click at [490, 546] on icon "button" at bounding box center [488, 557] width 23 height 23
click at [466, 521] on button "button" at bounding box center [488, 557] width 126 height 72
click at [485, 546] on icon "button" at bounding box center [488, 557] width 23 height 23
click at [511, 521] on button "button" at bounding box center [488, 557] width 126 height 72
click at [918, 415] on div at bounding box center [854, 440] width 197 height 50
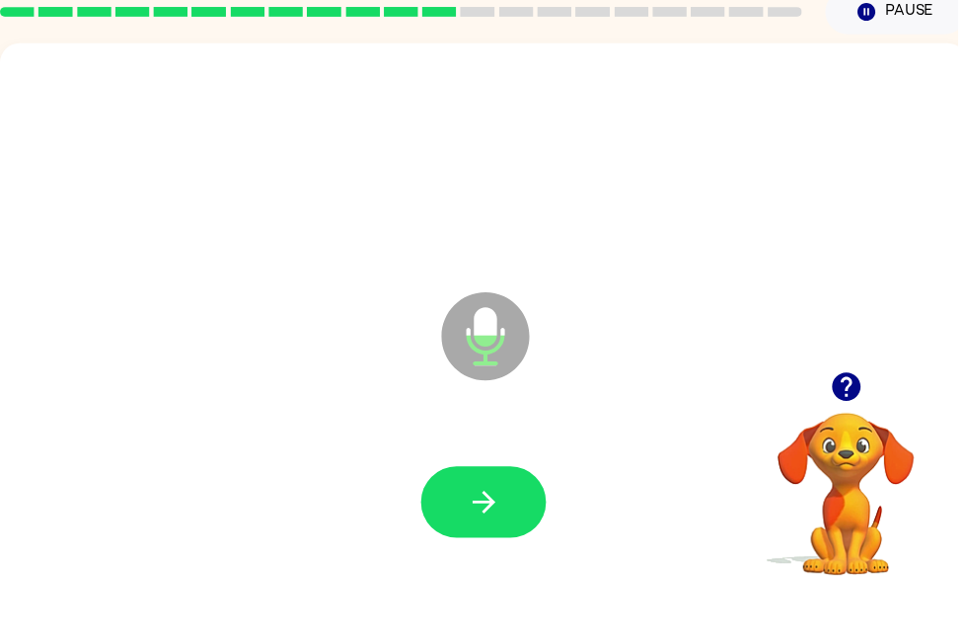
click at [848, 423] on icon "button" at bounding box center [855, 440] width 35 height 35
click at [863, 436] on video "Your browser must support playing .mp4 files to use Literably. Please try using…" at bounding box center [854, 534] width 197 height 197
click at [481, 546] on icon "button" at bounding box center [488, 557] width 23 height 23
click at [514, 521] on button "button" at bounding box center [488, 557] width 126 height 72
click at [523, 521] on button "button" at bounding box center [488, 557] width 126 height 72
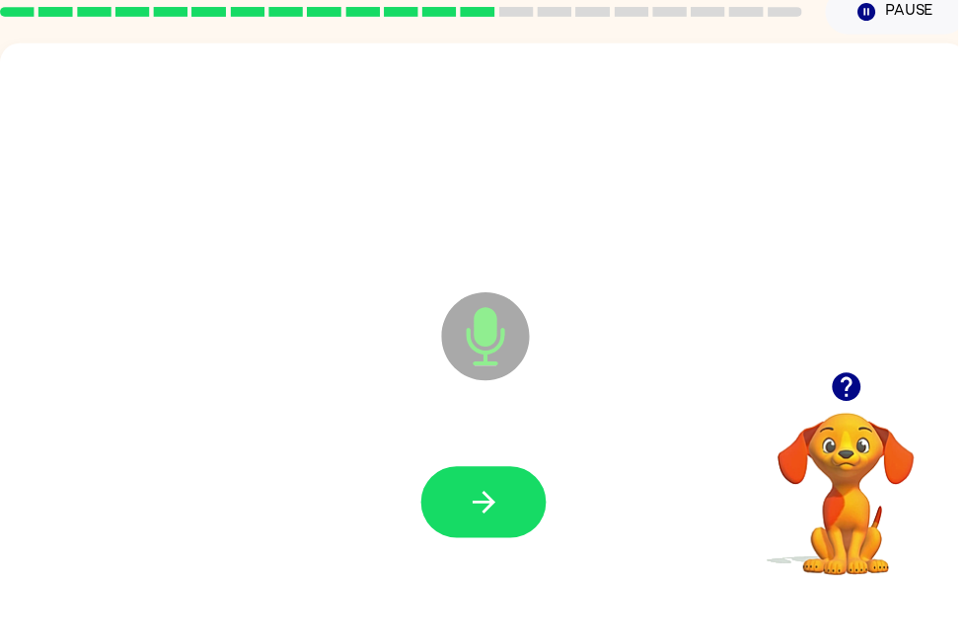
click at [516, 521] on button "button" at bounding box center [488, 557] width 126 height 72
click at [518, 521] on button "button" at bounding box center [488, 557] width 126 height 72
click at [510, 521] on button "button" at bounding box center [488, 557] width 126 height 72
click at [514, 521] on button "button" at bounding box center [488, 557] width 126 height 72
click at [530, 521] on button "button" at bounding box center [488, 557] width 126 height 72
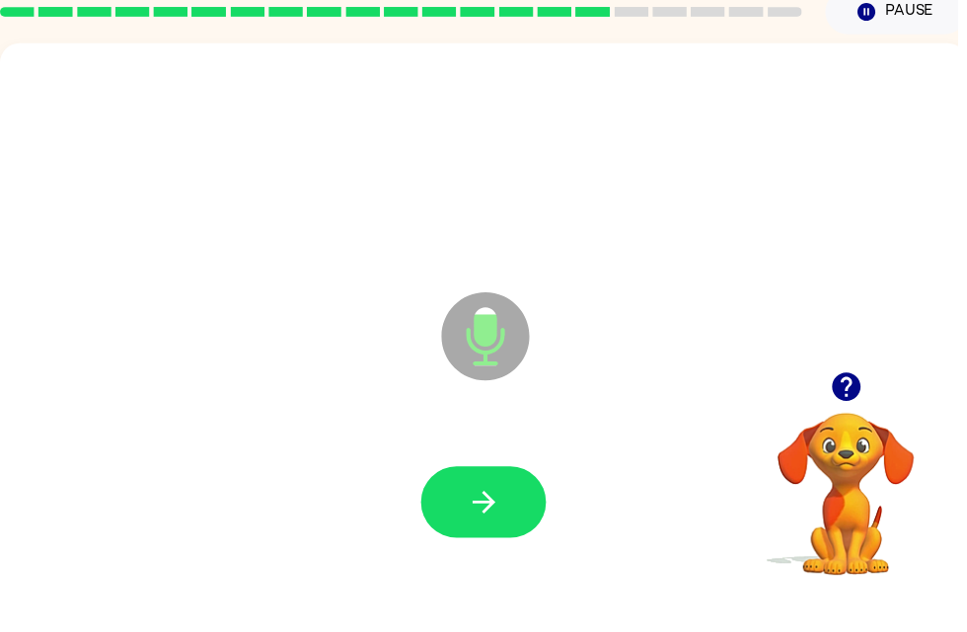
click at [510, 521] on button "button" at bounding box center [488, 557] width 126 height 72
click at [494, 546] on icon "button" at bounding box center [488, 557] width 23 height 23
click at [504, 535] on button "button" at bounding box center [488, 557] width 126 height 72
click at [504, 540] on icon "button" at bounding box center [489, 557] width 35 height 35
click at [497, 529] on button "button" at bounding box center [488, 557] width 126 height 72
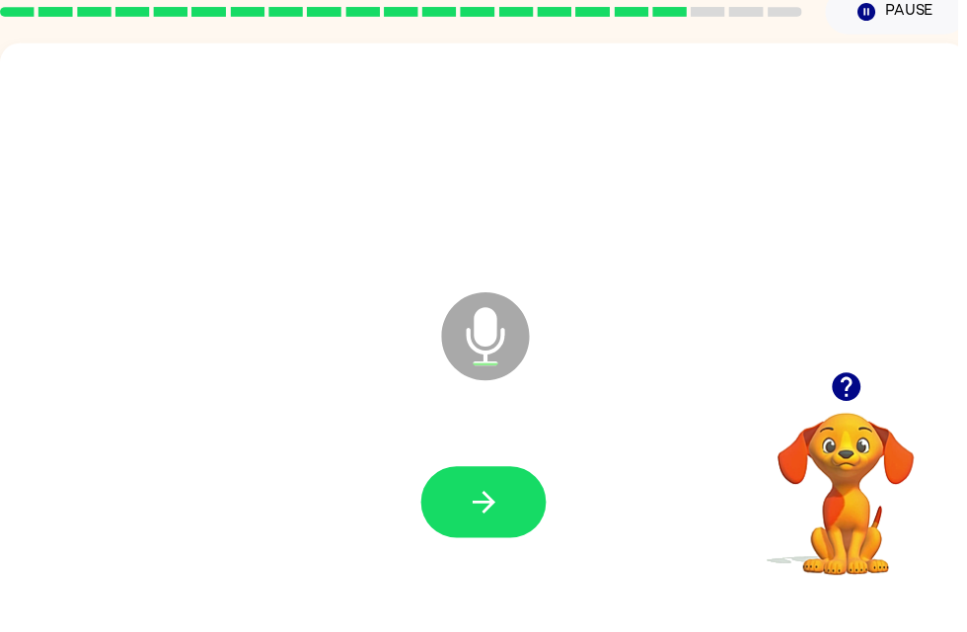
click at [492, 546] on icon "button" at bounding box center [488, 557] width 23 height 23
click at [486, 535] on button "button" at bounding box center [488, 557] width 126 height 72
click at [512, 477] on div at bounding box center [489, 558] width 938 height 162
click at [495, 546] on icon "button" at bounding box center [488, 557] width 23 height 23
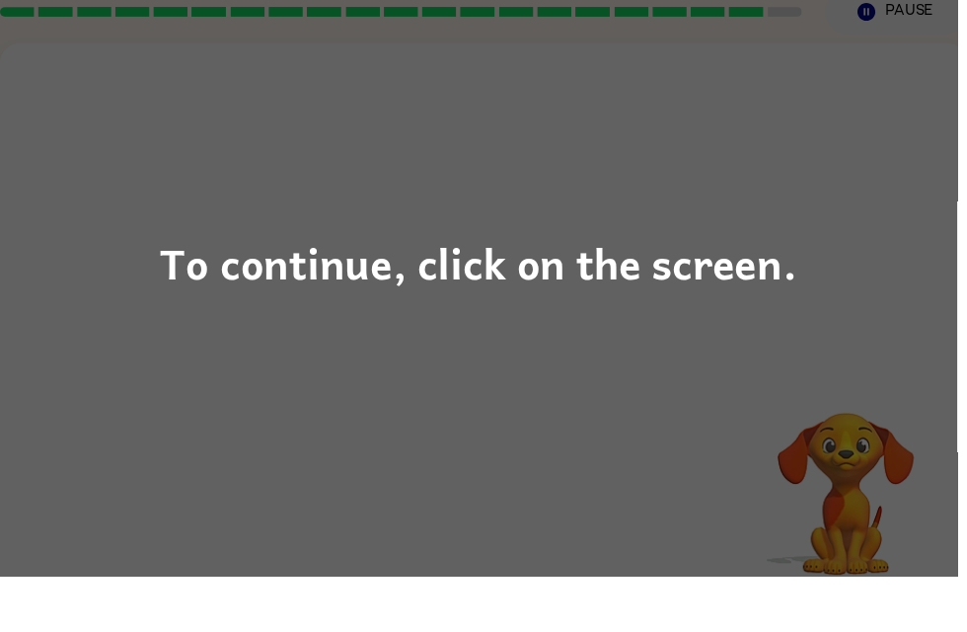
click at [867, 303] on div "To continue, click on the screen." at bounding box center [483, 316] width 967 height 632
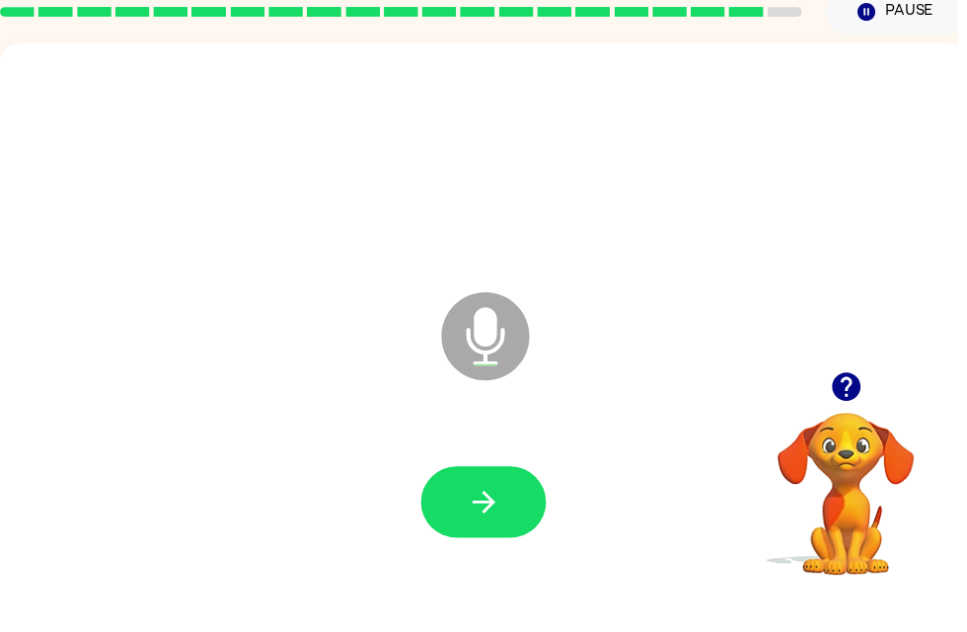
click at [504, 540] on icon "button" at bounding box center [489, 557] width 35 height 35
click at [514, 521] on button "button" at bounding box center [488, 557] width 126 height 72
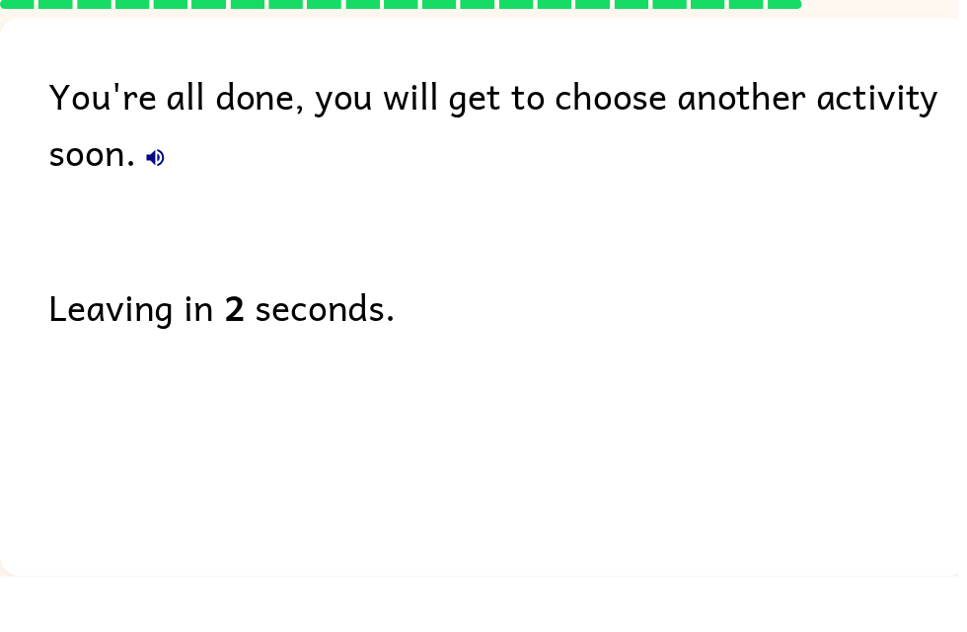
click at [167, 197] on icon "button" at bounding box center [157, 209] width 24 height 24
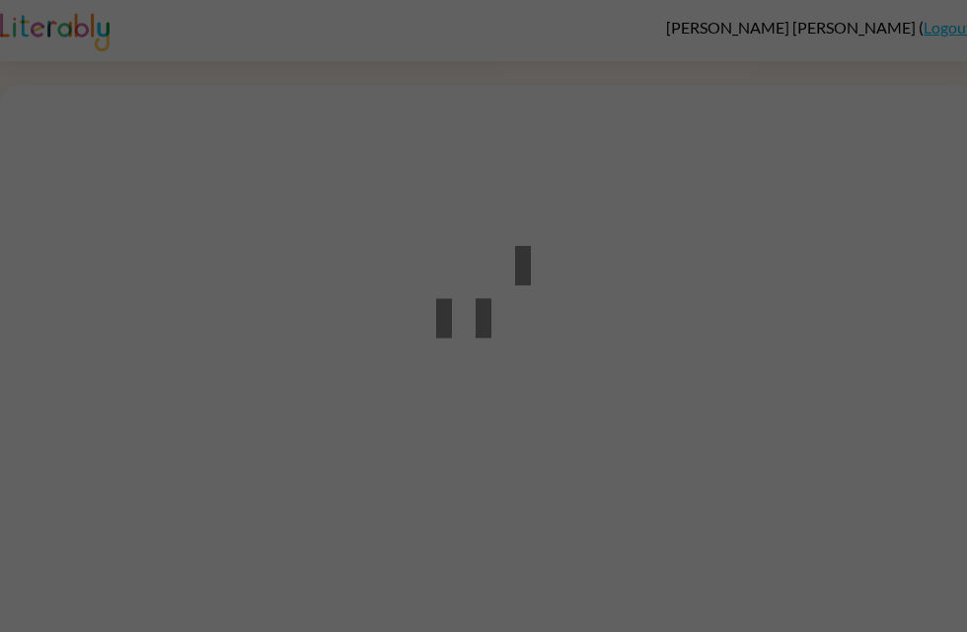
scroll to position [1, 0]
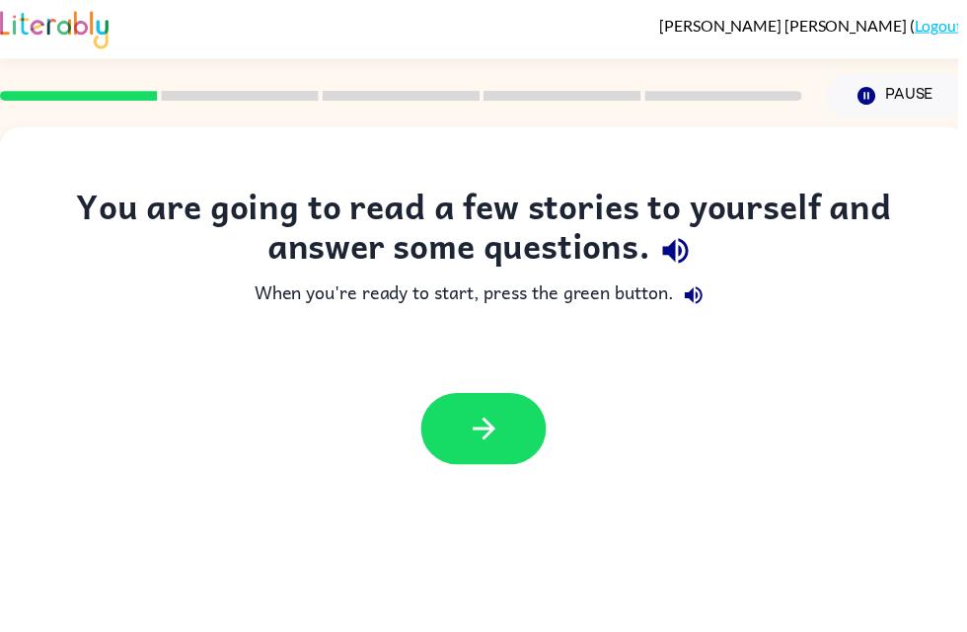
click at [463, 467] on button "button" at bounding box center [488, 434] width 126 height 72
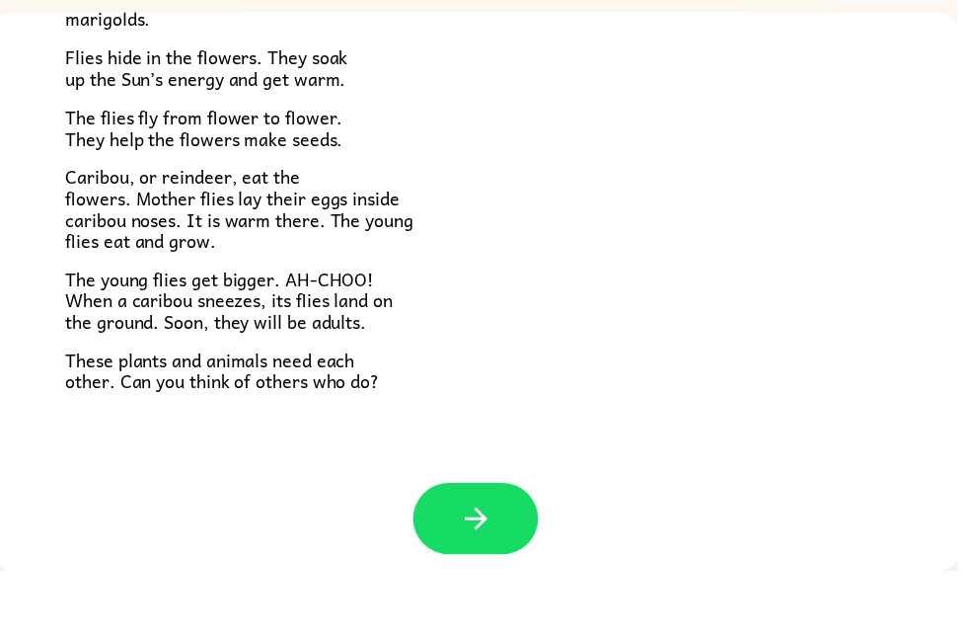
scroll to position [392, 0]
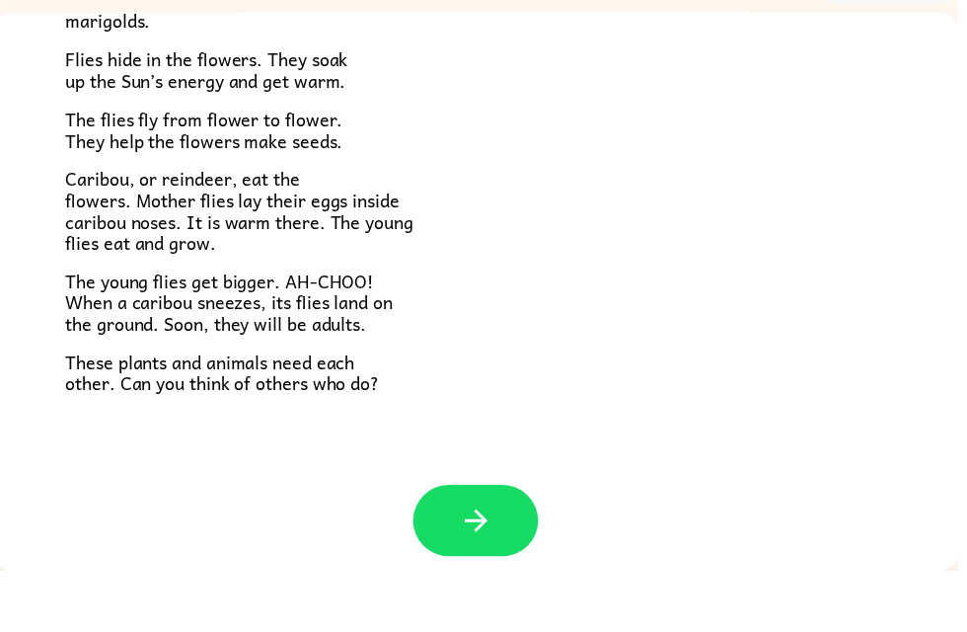
click at [498, 545] on button "button" at bounding box center [480, 581] width 126 height 72
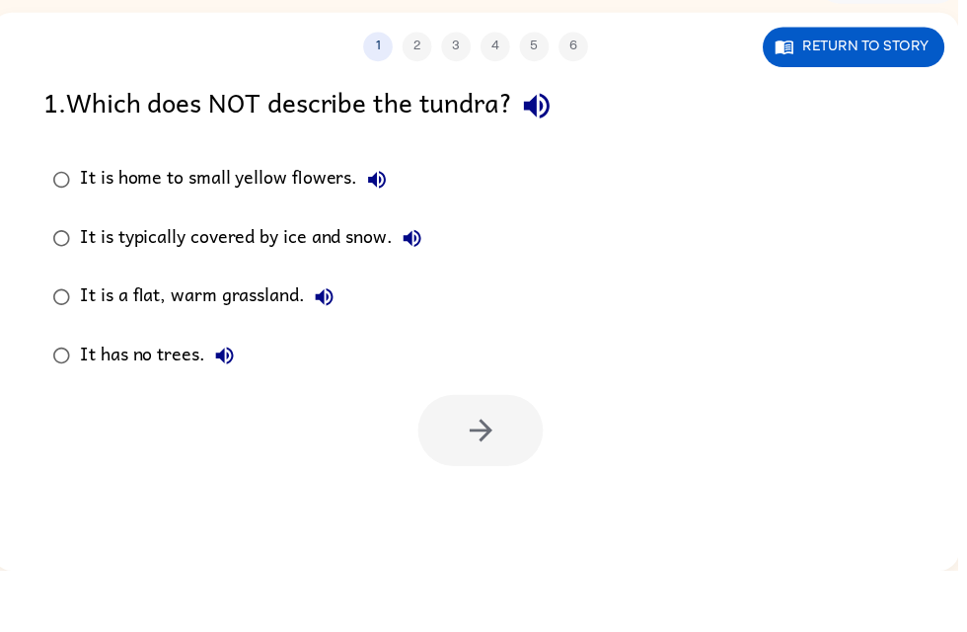
click at [327, 346] on icon "button" at bounding box center [328, 355] width 18 height 18
click at [277, 336] on div "It is a flat, warm grassland." at bounding box center [214, 355] width 266 height 39
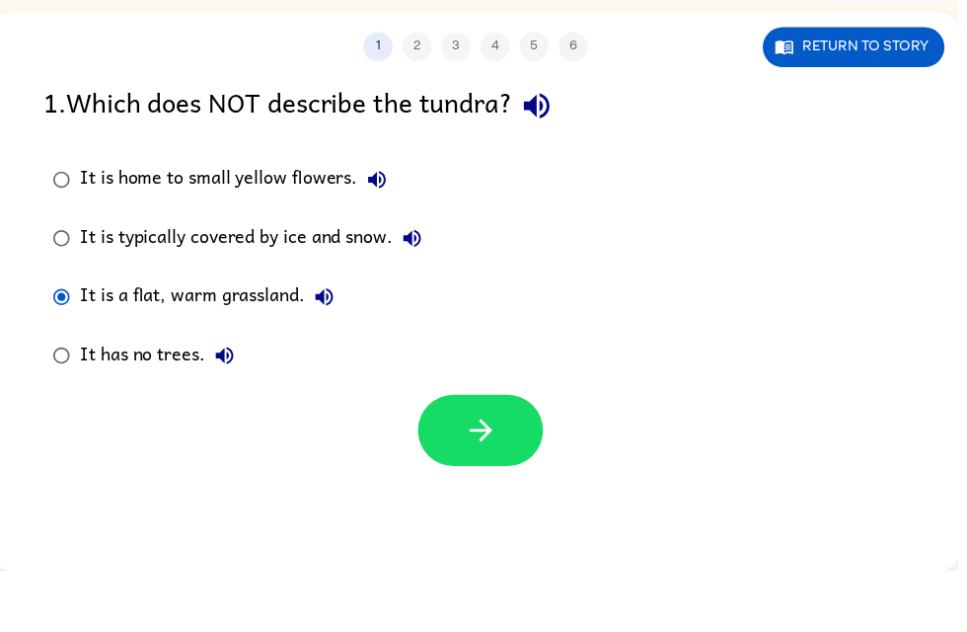
click at [486, 473] on icon "button" at bounding box center [486, 490] width 35 height 35
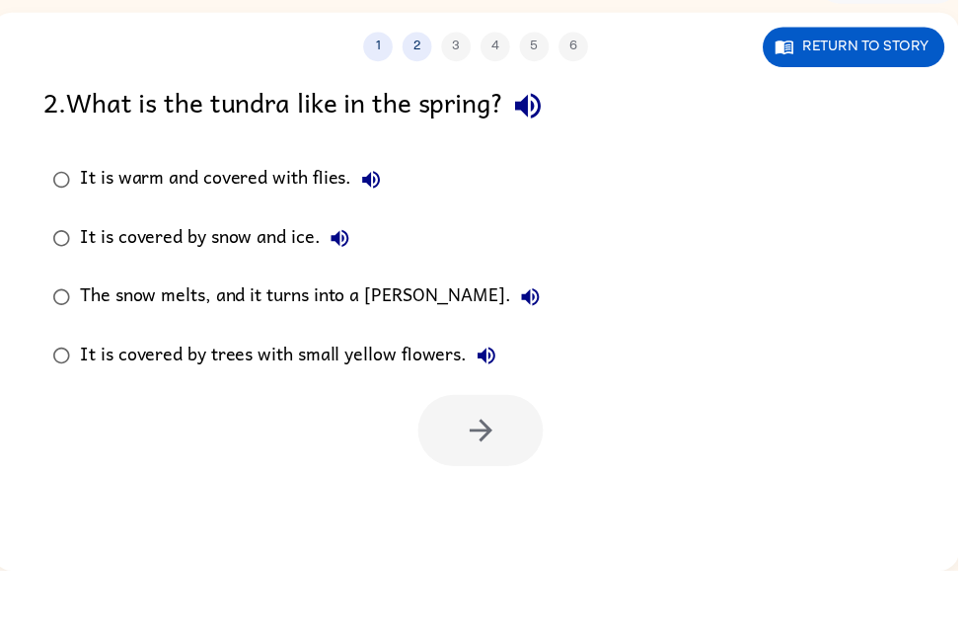
click at [354, 217] on div "It is warm and covered with flies." at bounding box center [238, 236] width 314 height 39
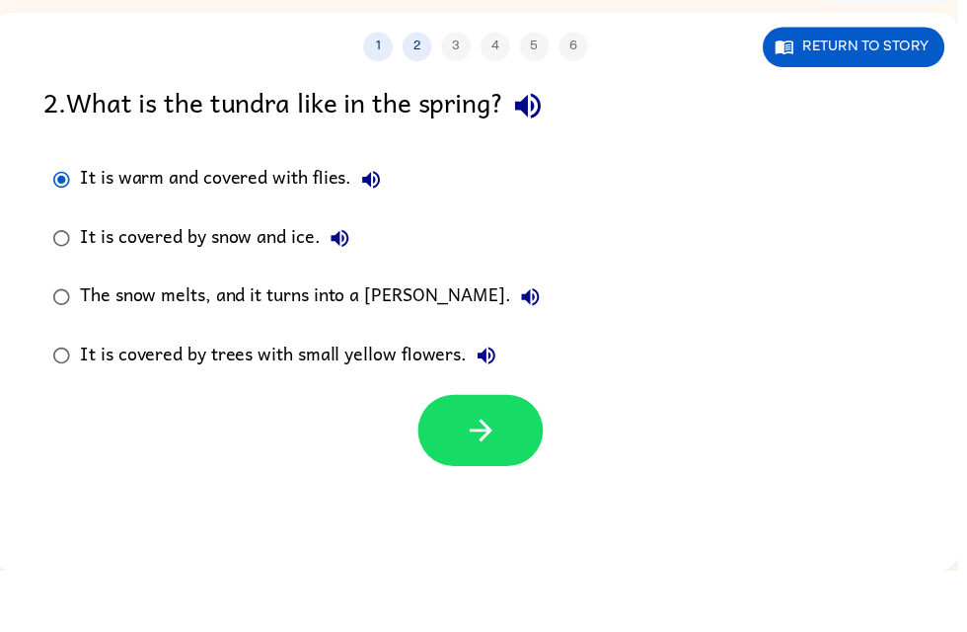
click at [310, 217] on div "It is warm and covered with flies." at bounding box center [238, 236] width 314 height 39
click at [515, 454] on button "button" at bounding box center [485, 490] width 126 height 72
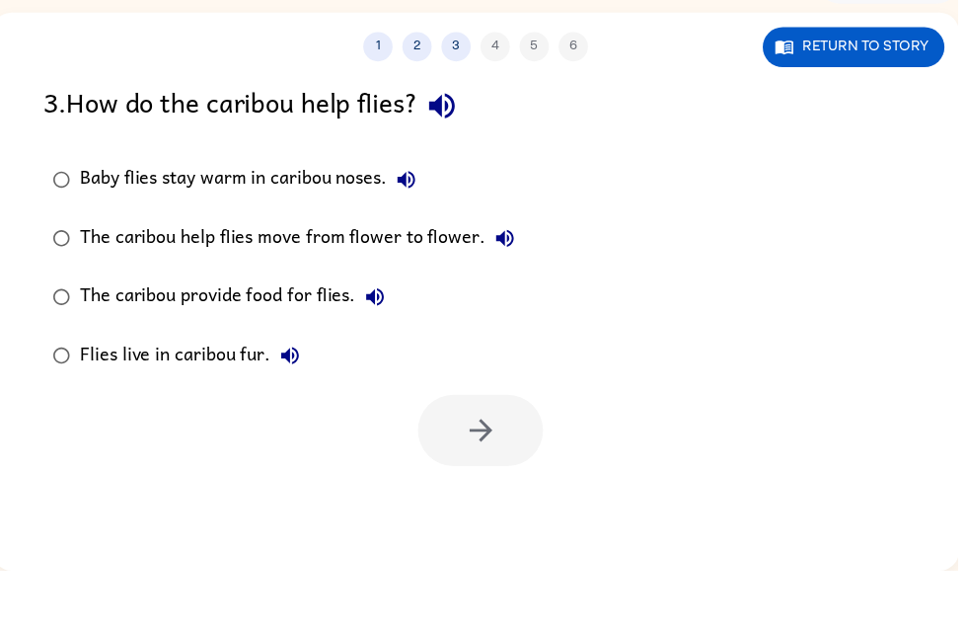
click at [318, 217] on div "Baby flies stay warm in caribou noses." at bounding box center [255, 236] width 349 height 39
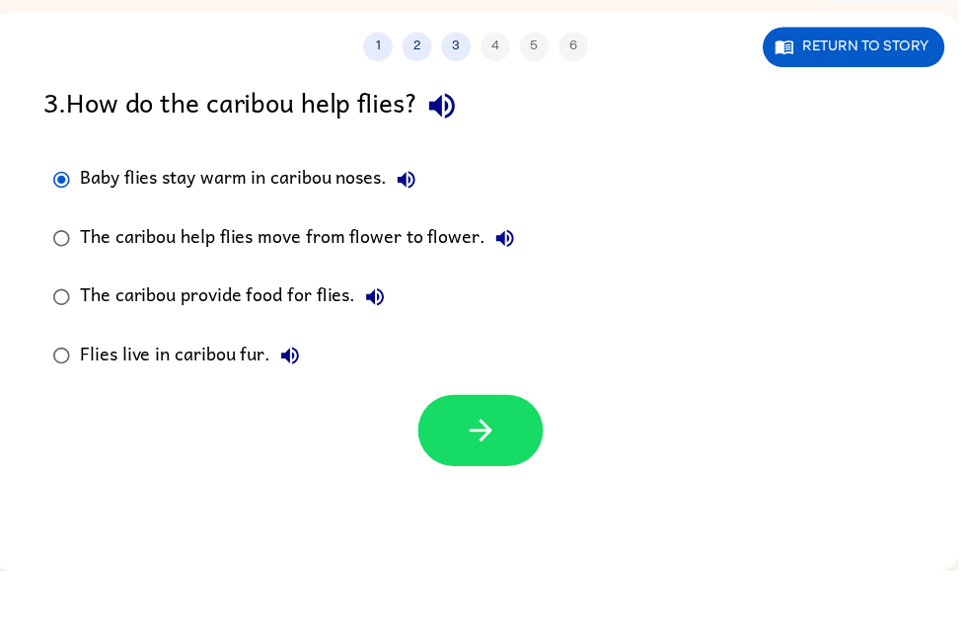
click at [503, 454] on button "button" at bounding box center [485, 490] width 126 height 72
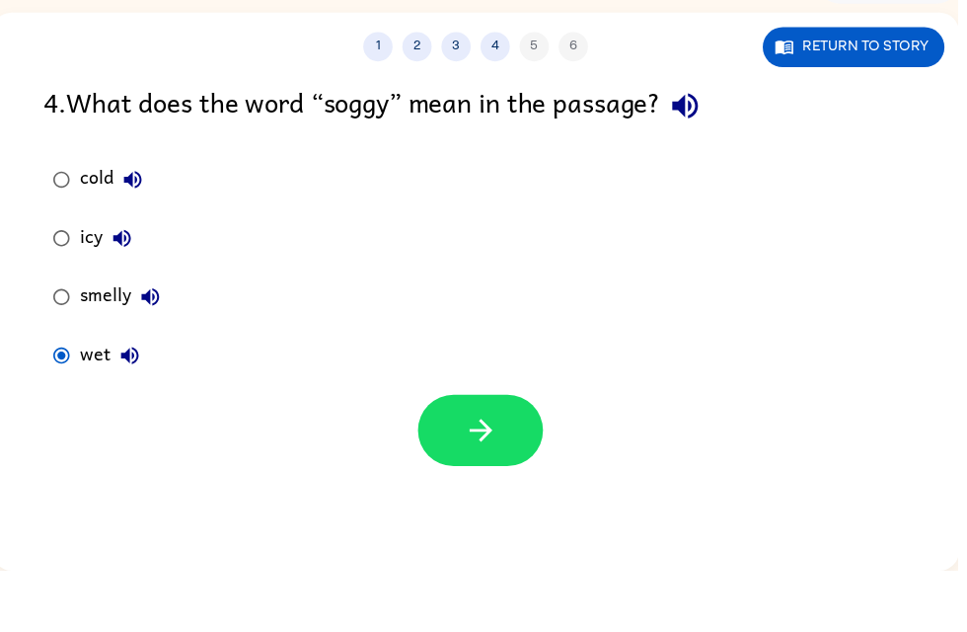
click at [507, 454] on button "button" at bounding box center [485, 490] width 126 height 72
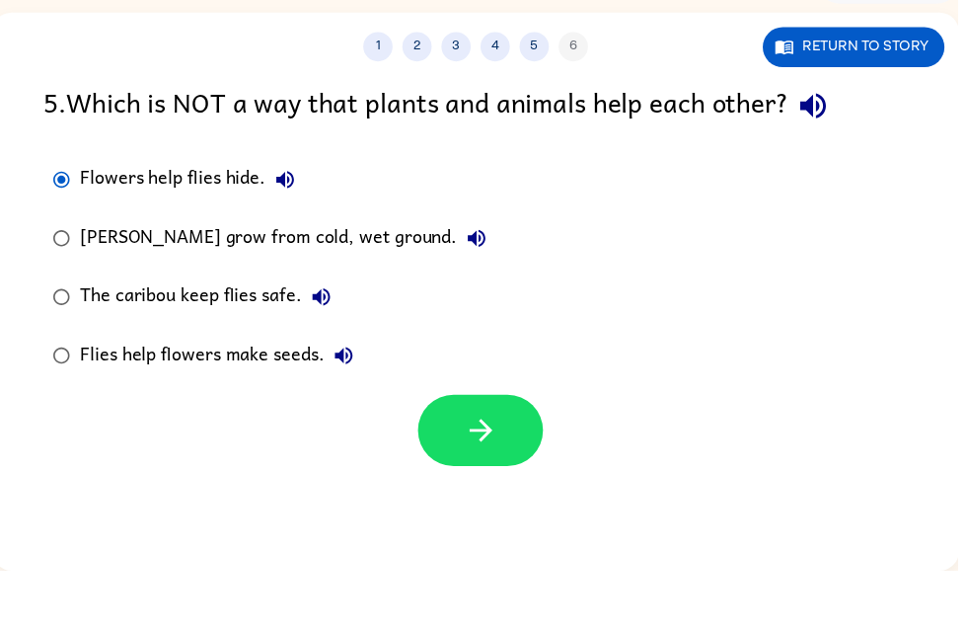
click at [469, 473] on icon "button" at bounding box center [486, 490] width 35 height 35
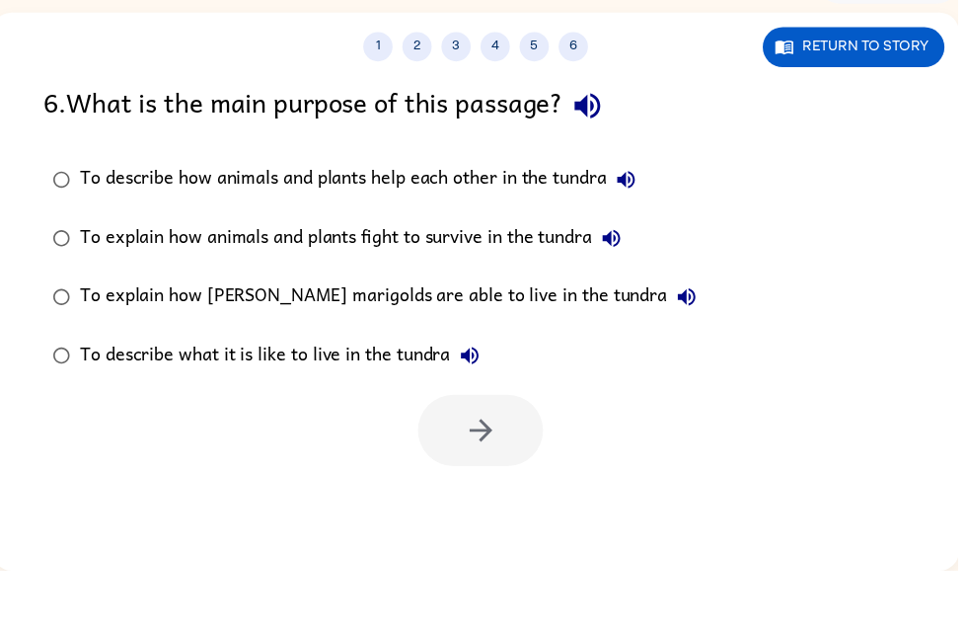
click at [147, 217] on div "To describe how animals and plants help each other in the tundra" at bounding box center [366, 236] width 571 height 39
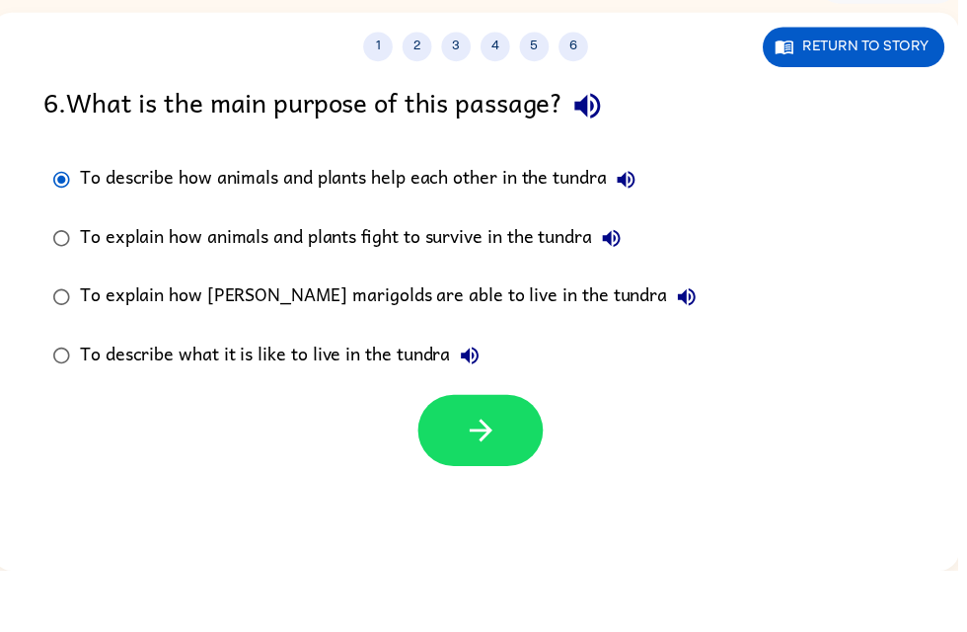
click at [493, 479] on icon "button" at bounding box center [485, 490] width 23 height 23
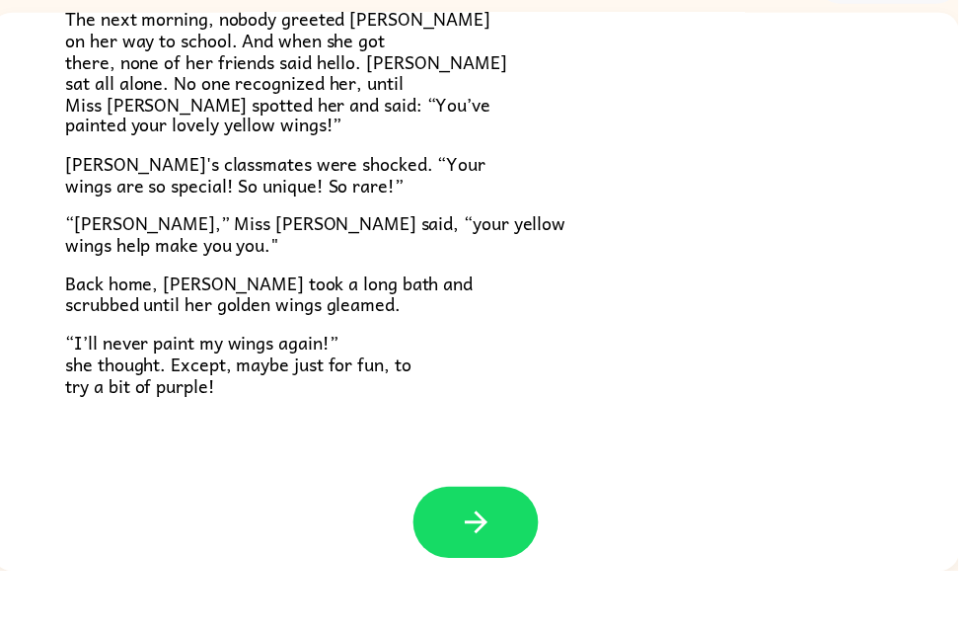
scroll to position [534, 0]
click at [477, 548] on button "button" at bounding box center [480, 584] width 126 height 72
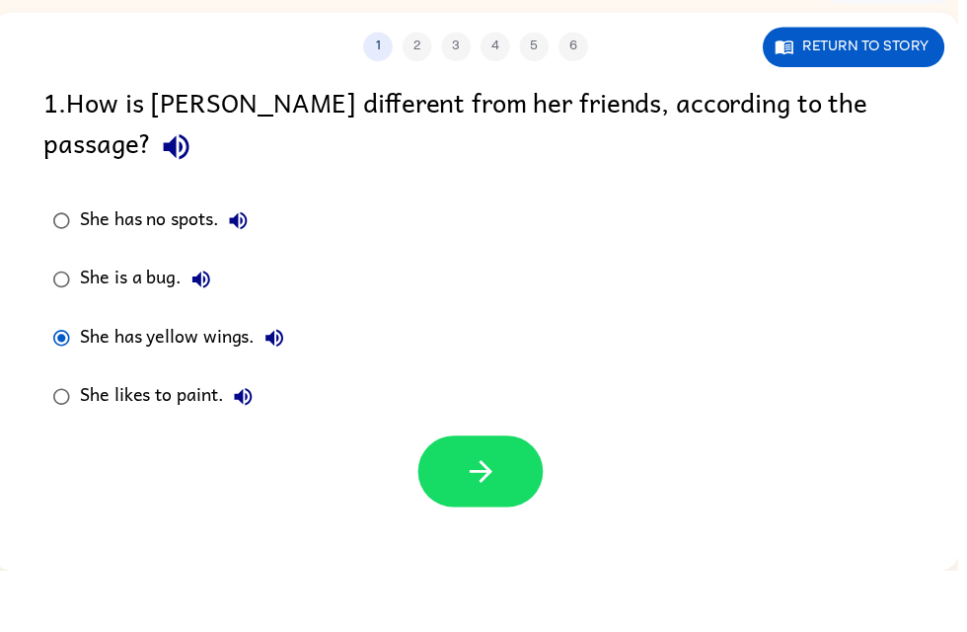
click at [457, 495] on button "button" at bounding box center [485, 531] width 126 height 72
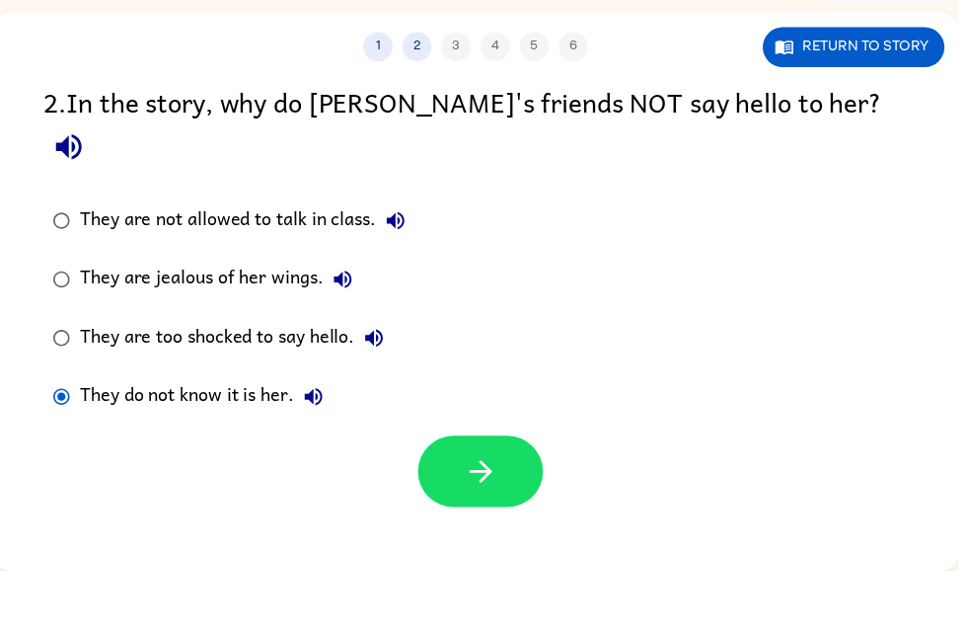
click at [445, 495] on button "button" at bounding box center [485, 531] width 126 height 72
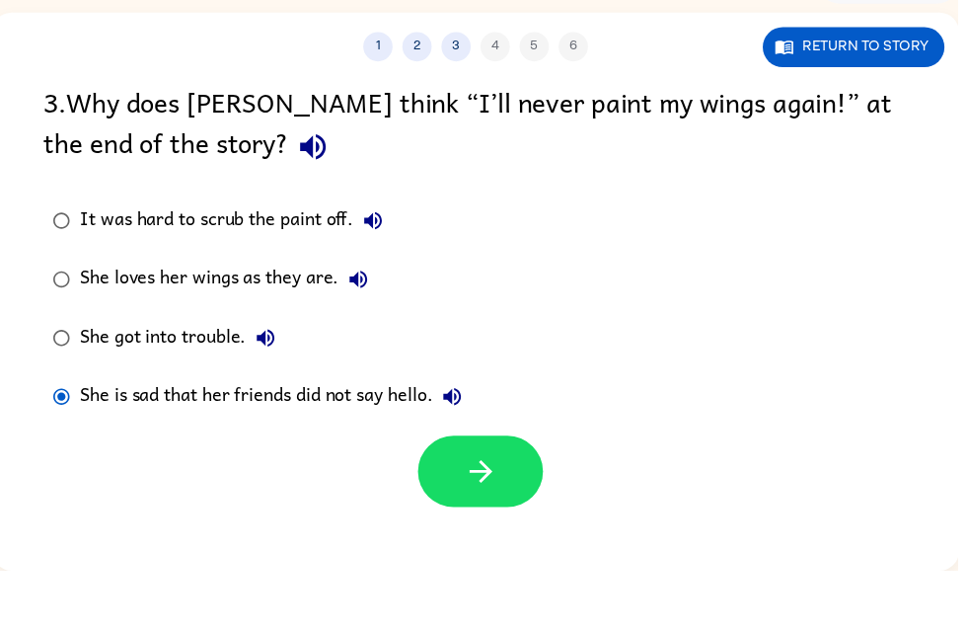
scroll to position [0, 9]
click at [480, 514] on icon "button" at bounding box center [485, 531] width 35 height 35
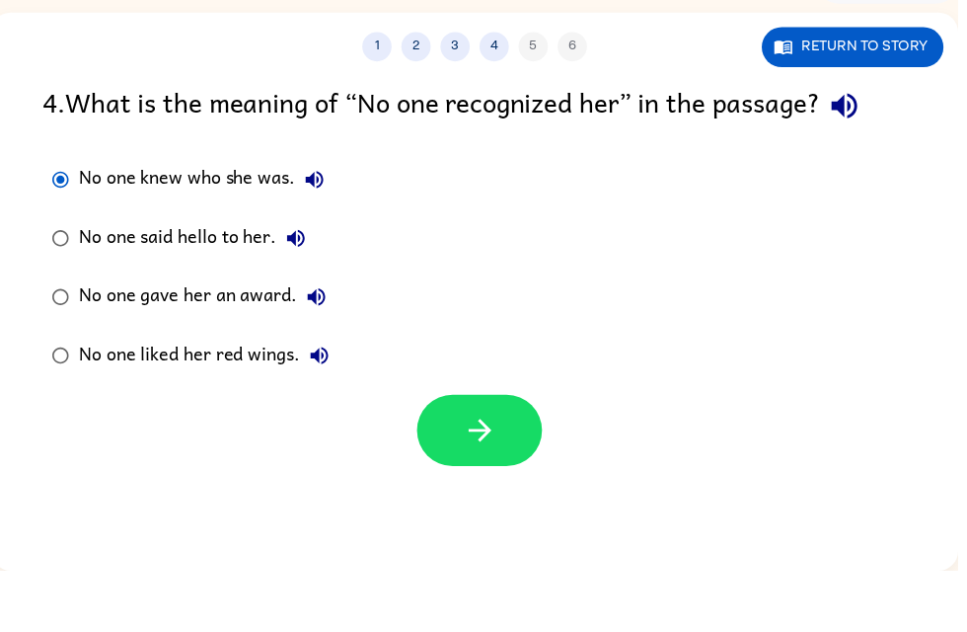
click at [524, 454] on button "button" at bounding box center [484, 490] width 126 height 72
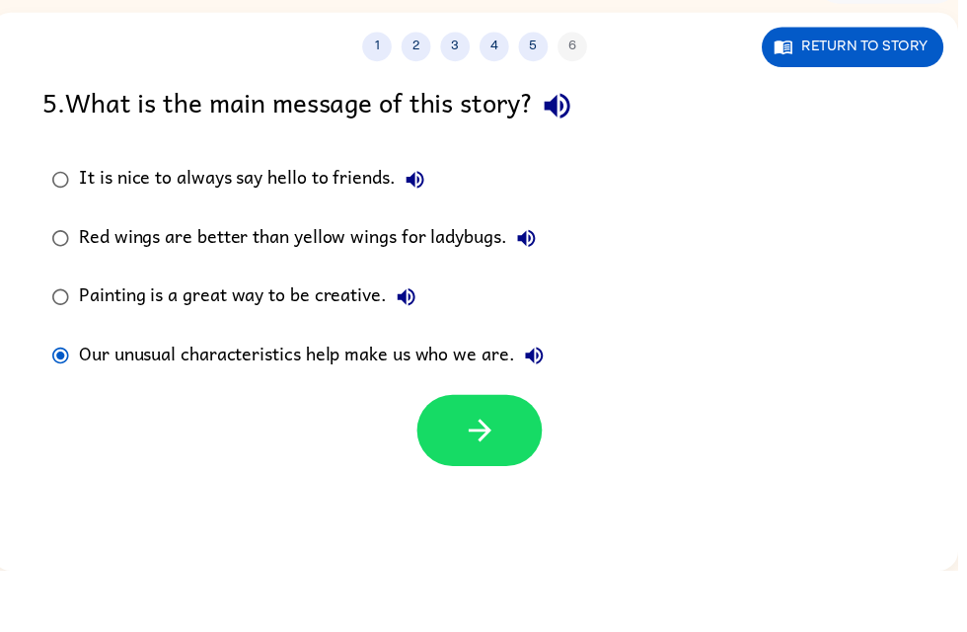
click at [518, 454] on button "button" at bounding box center [484, 490] width 126 height 72
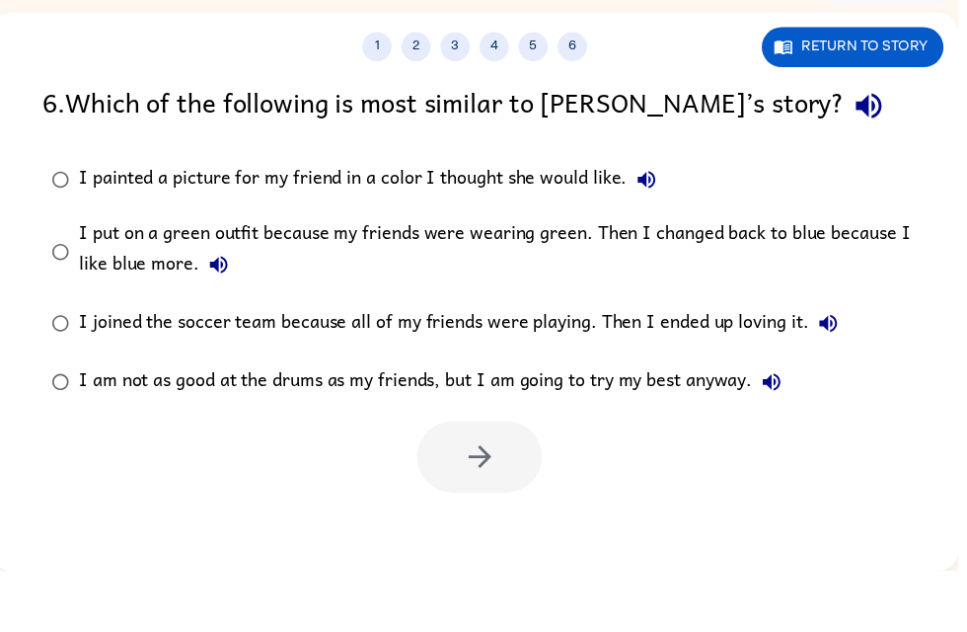
click at [434, 217] on div "I painted a picture for my friend in a color I thought she would like." at bounding box center [376, 236] width 593 height 39
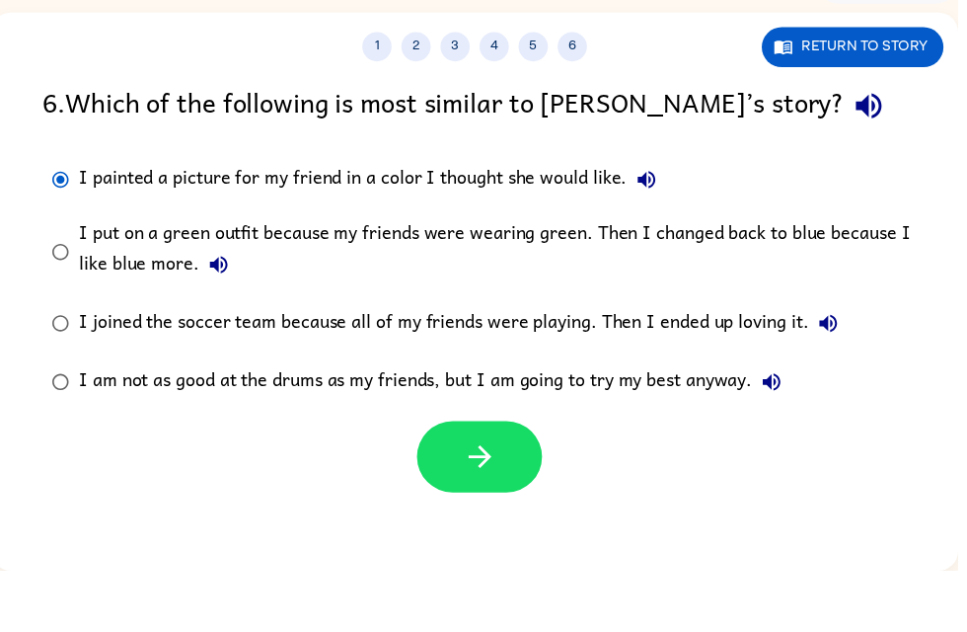
click at [516, 481] on button "button" at bounding box center [484, 517] width 126 height 72
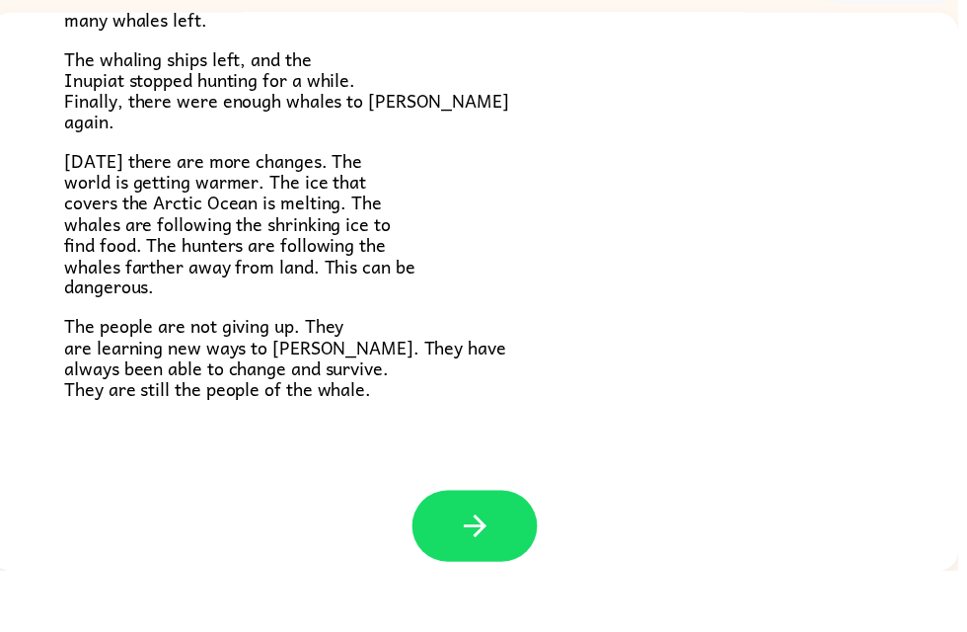
scroll to position [643, 0]
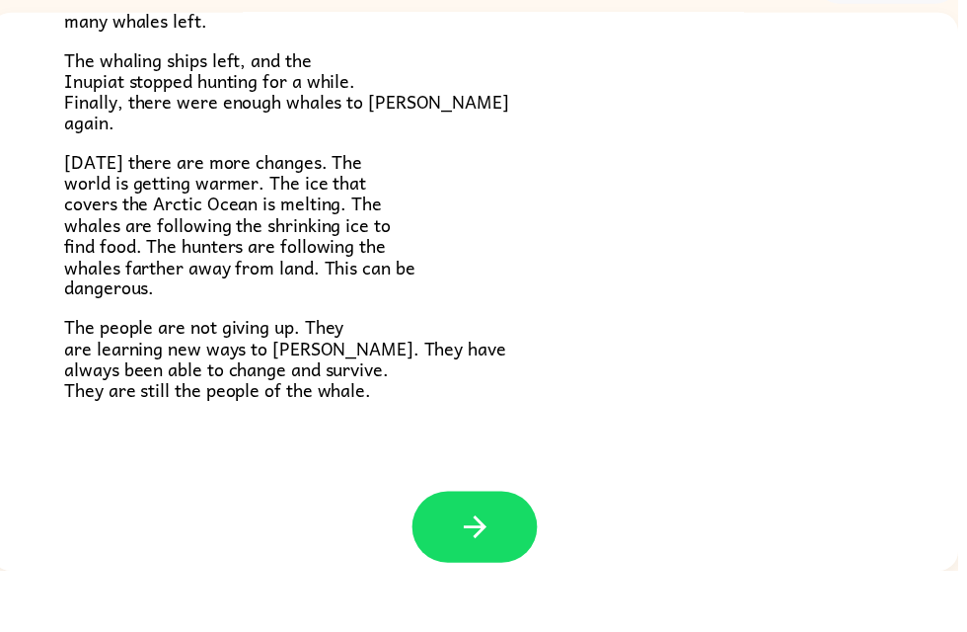
click at [515, 552] on button "button" at bounding box center [479, 588] width 126 height 72
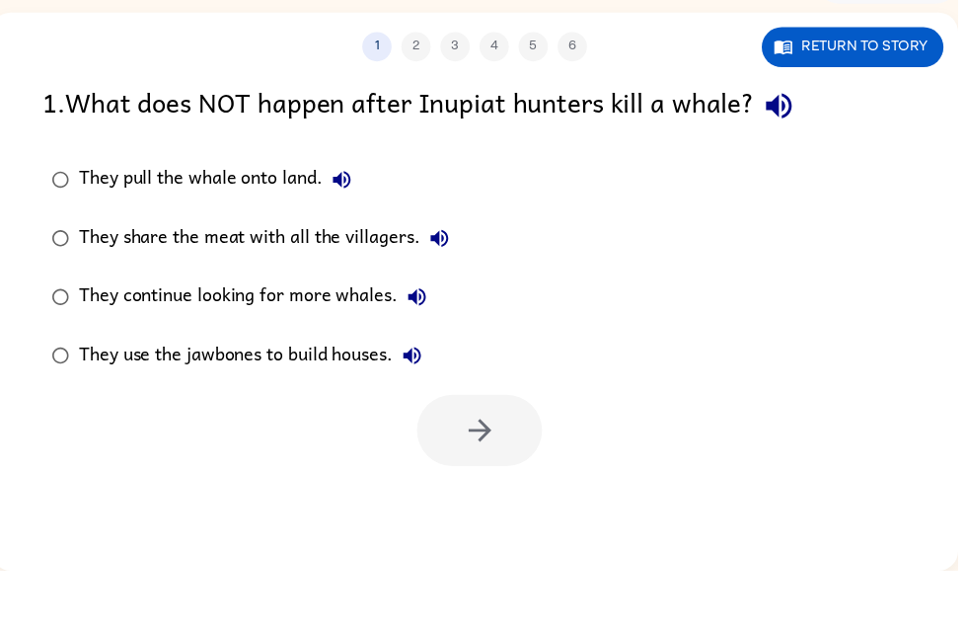
scroll to position [0, 0]
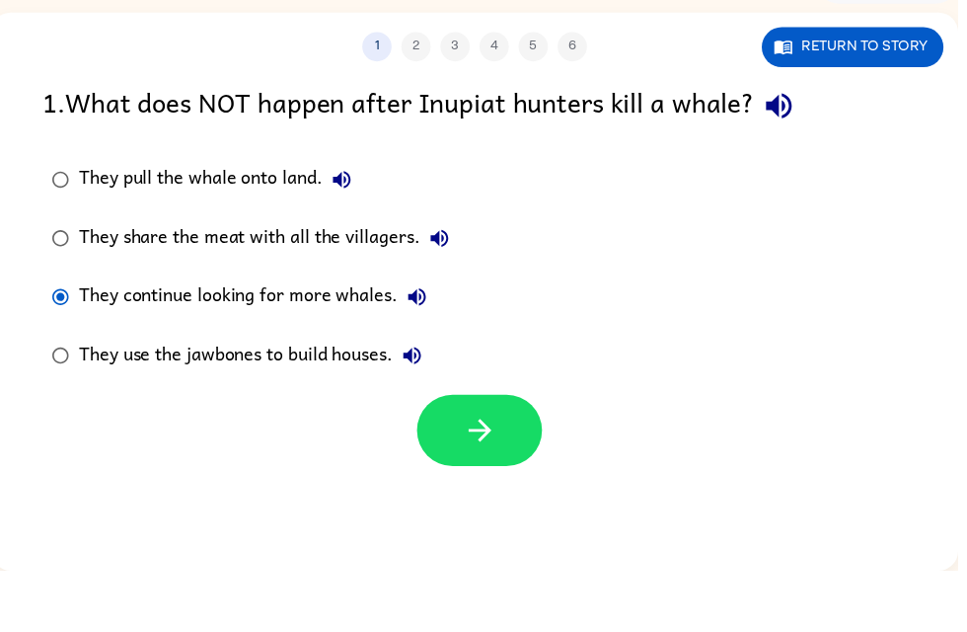
click at [509, 454] on button "button" at bounding box center [484, 490] width 126 height 72
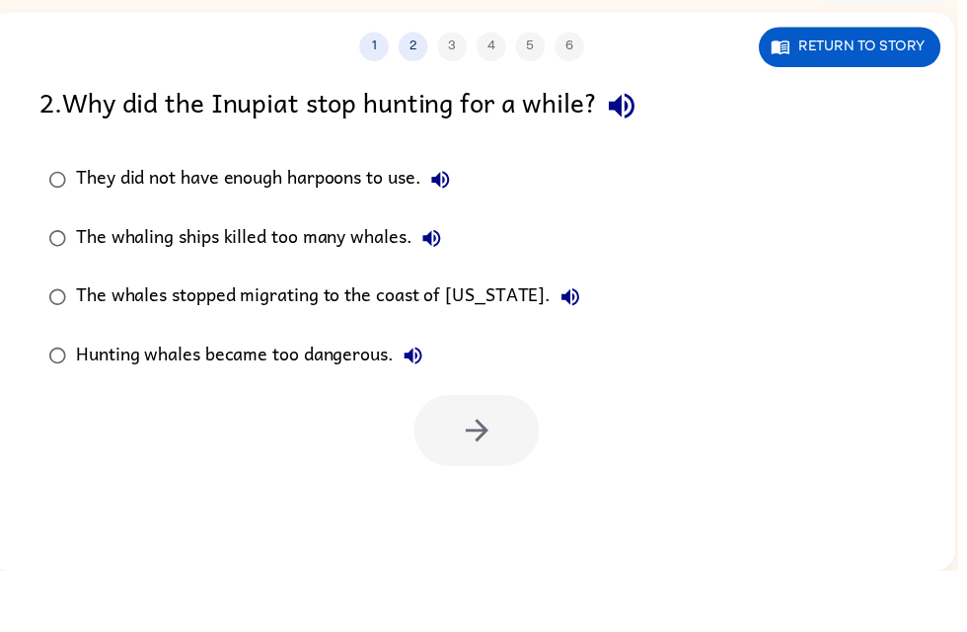
scroll to position [0, 12]
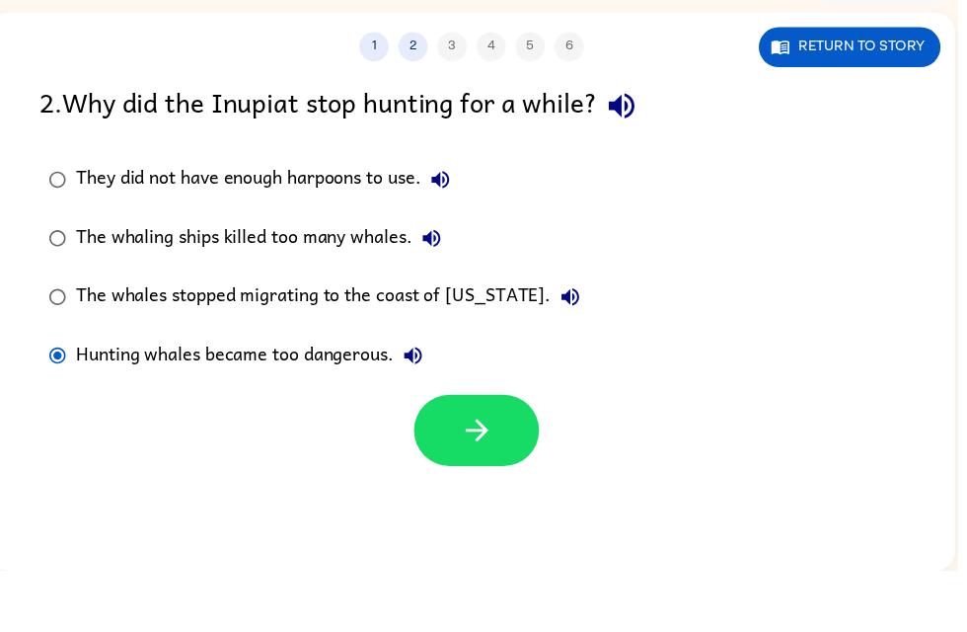
click at [490, 473] on icon "button" at bounding box center [482, 490] width 35 height 35
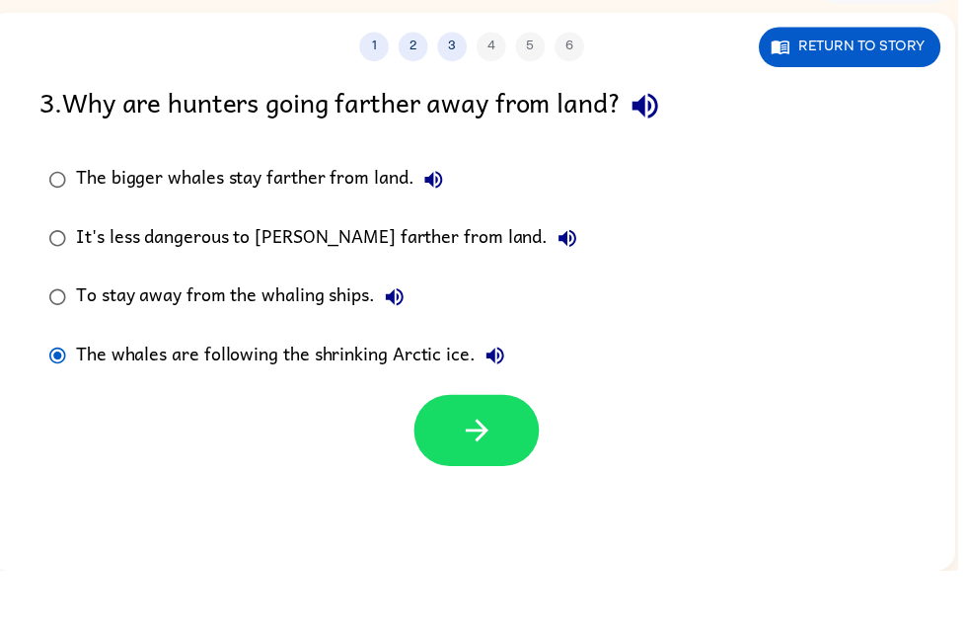
click at [490, 473] on icon "button" at bounding box center [482, 490] width 35 height 35
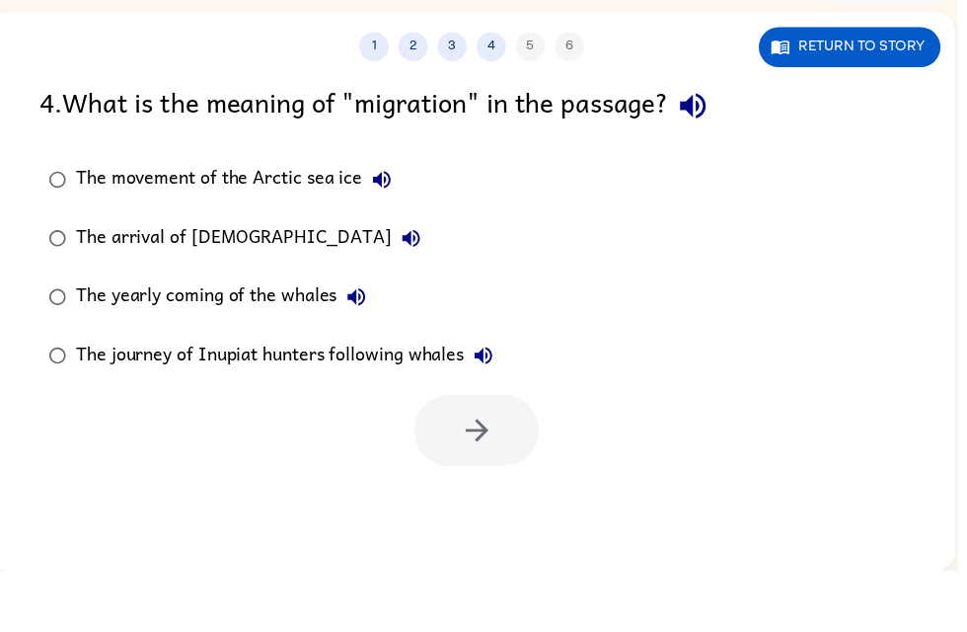
click at [289, 336] on div "The yearly coming of the whales" at bounding box center [228, 355] width 303 height 39
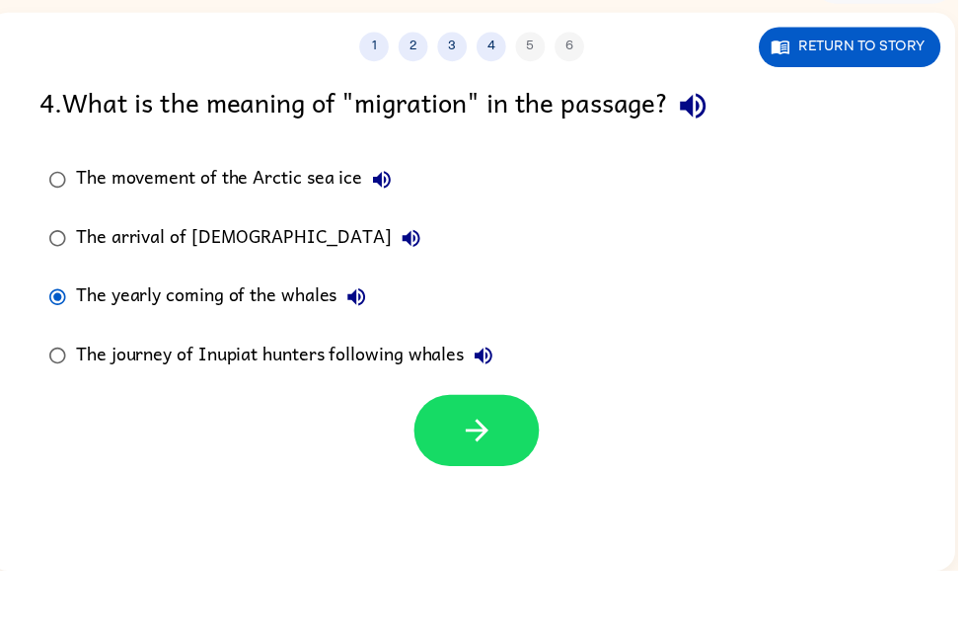
click at [211, 336] on div "The yearly coming of the whales" at bounding box center [228, 355] width 303 height 39
click at [510, 463] on button "button" at bounding box center [481, 490] width 126 height 72
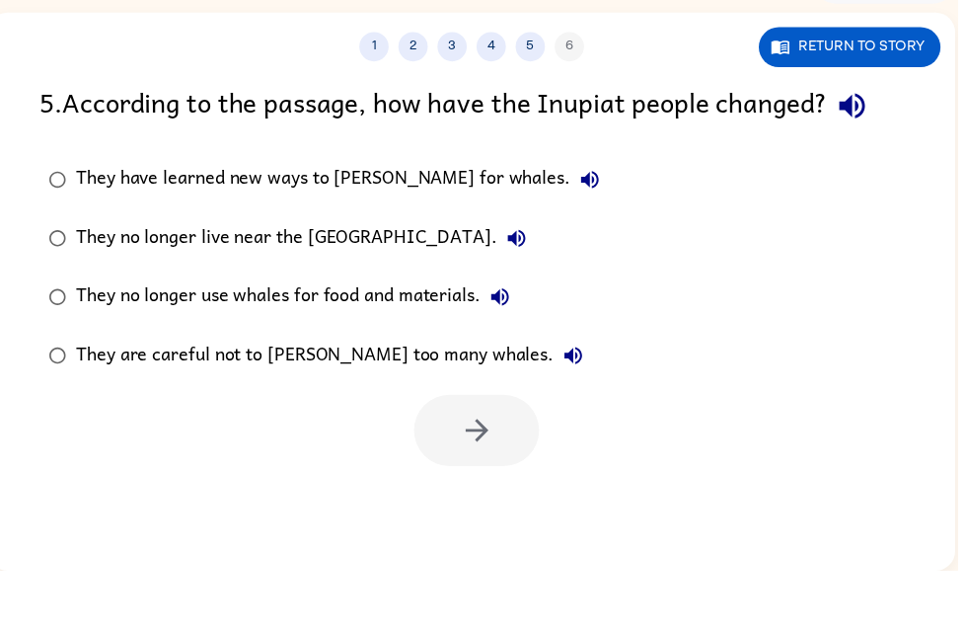
click at [401, 217] on div "They have learned new ways to hunt for whales." at bounding box center [346, 236] width 539 height 39
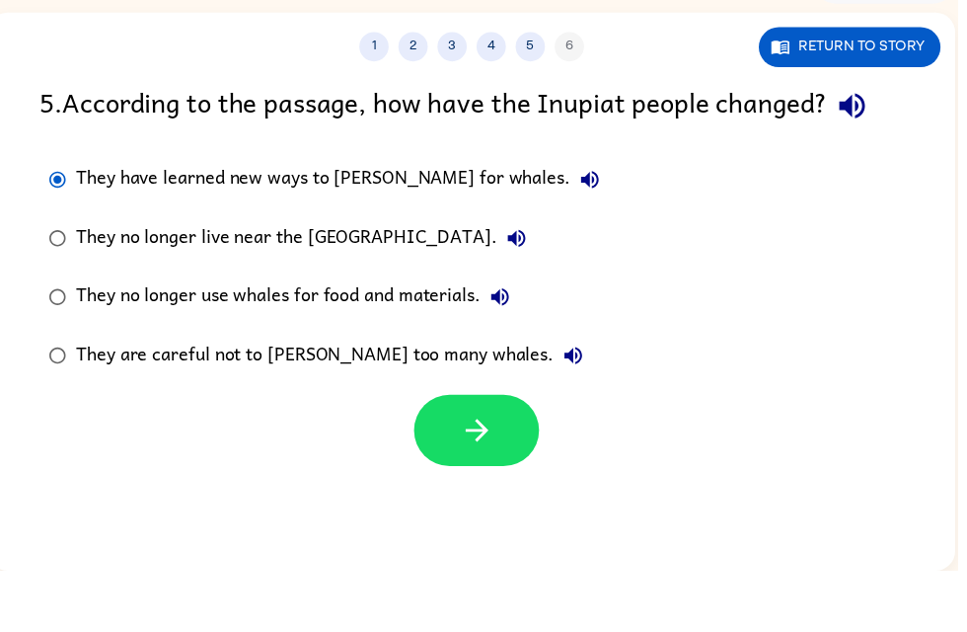
click at [501, 454] on button "button" at bounding box center [481, 490] width 126 height 72
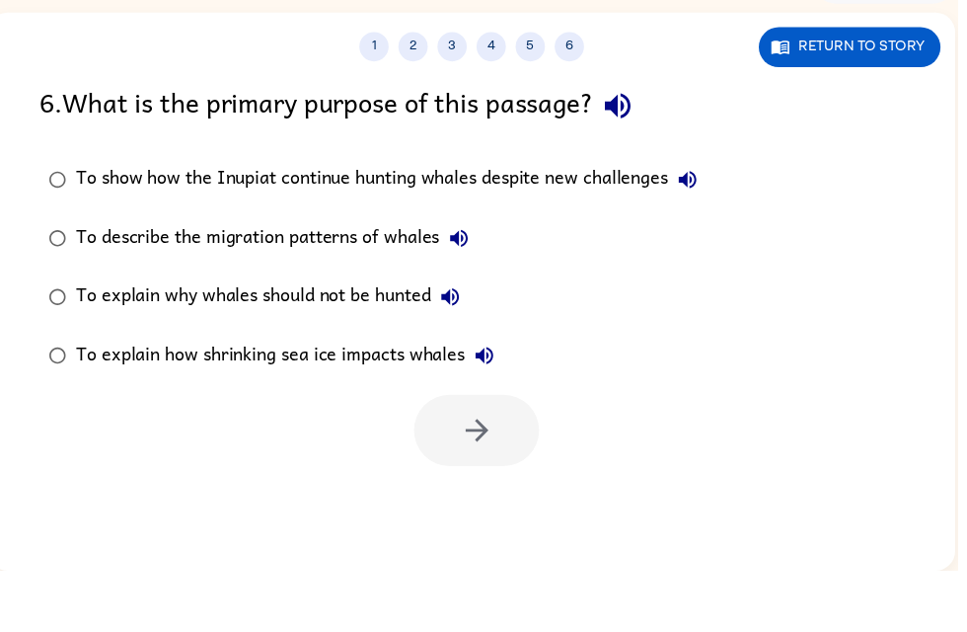
click at [623, 217] on div "To show how the Inupiat continue hunting whales despite new challenges" at bounding box center [396, 236] width 638 height 39
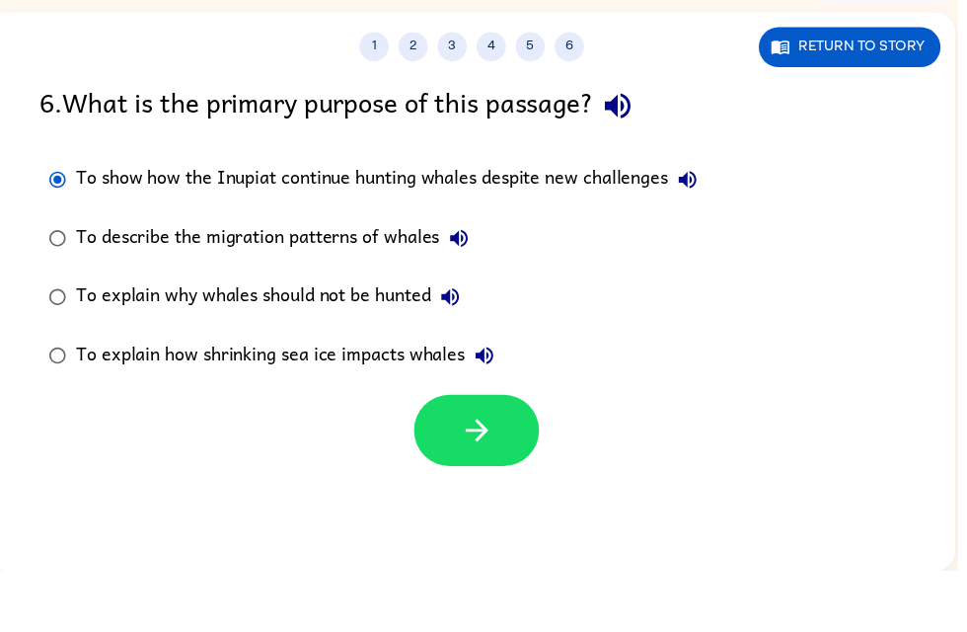
click at [485, 473] on icon "button" at bounding box center [482, 490] width 35 height 35
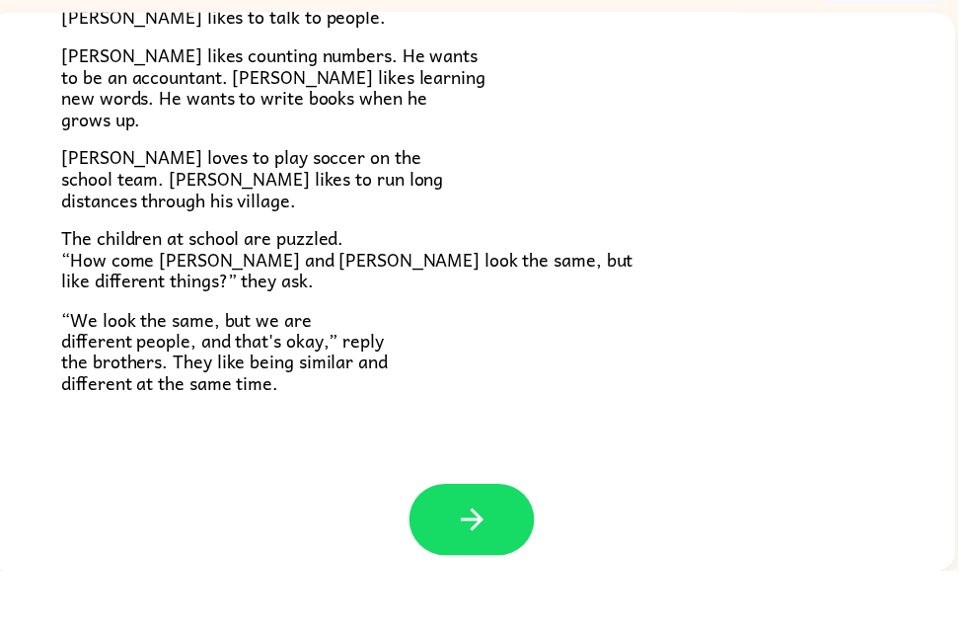
scroll to position [413, 0]
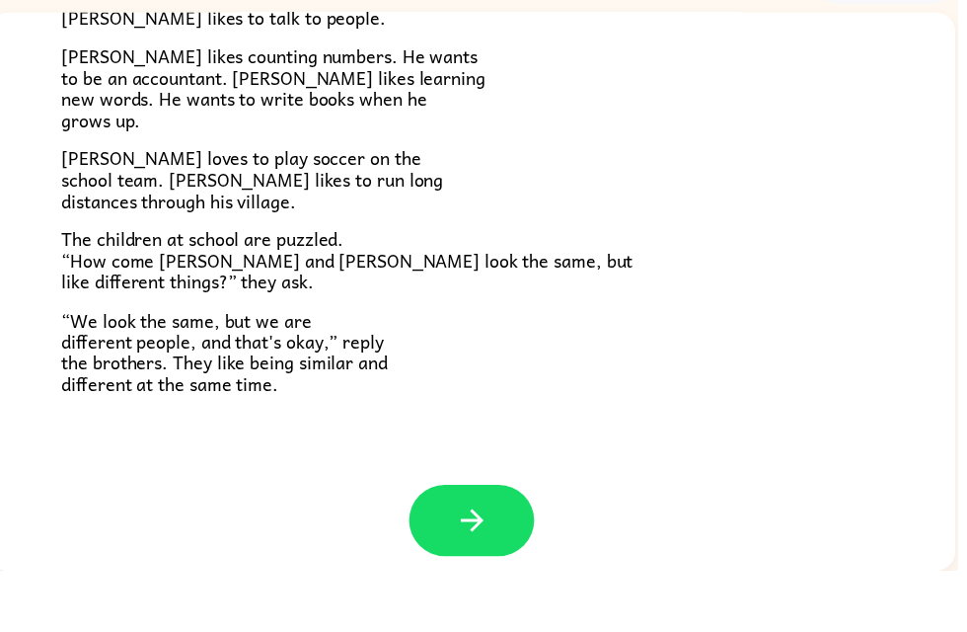
click at [498, 545] on button "button" at bounding box center [476, 581] width 126 height 72
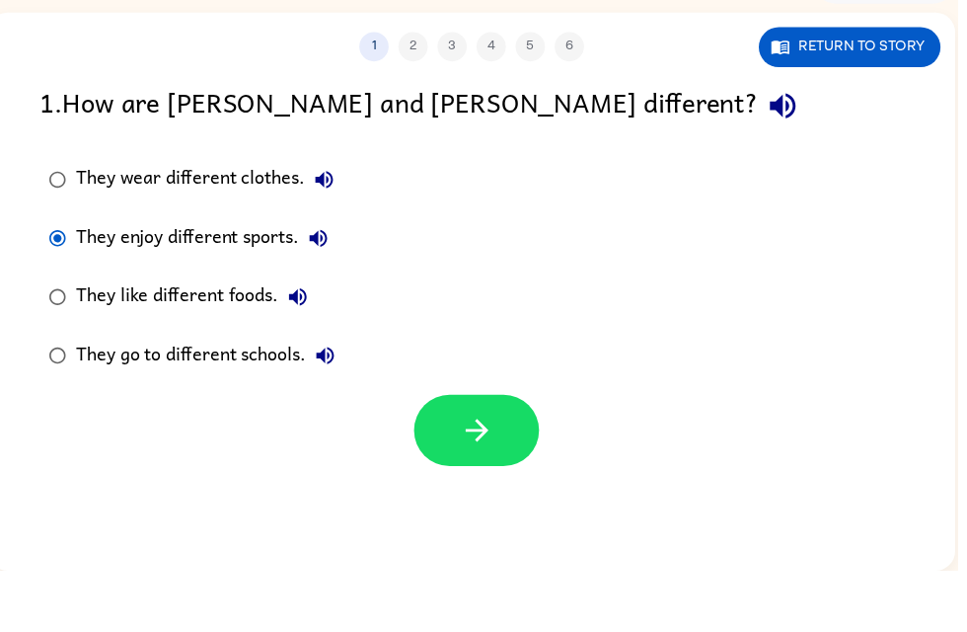
click at [481, 458] on button "button" at bounding box center [481, 490] width 126 height 72
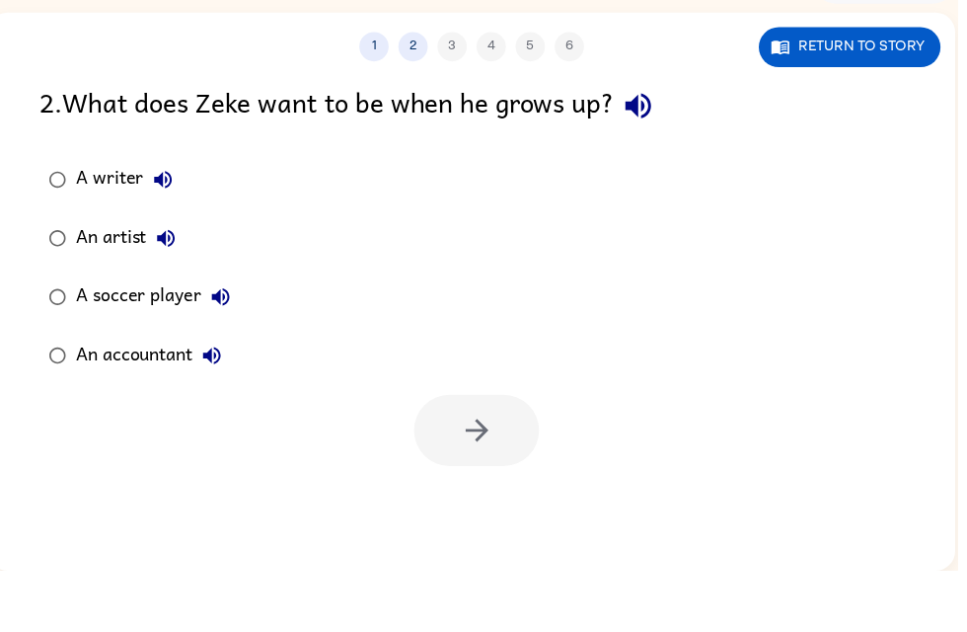
click at [104, 276] on div "An artist" at bounding box center [132, 295] width 111 height 39
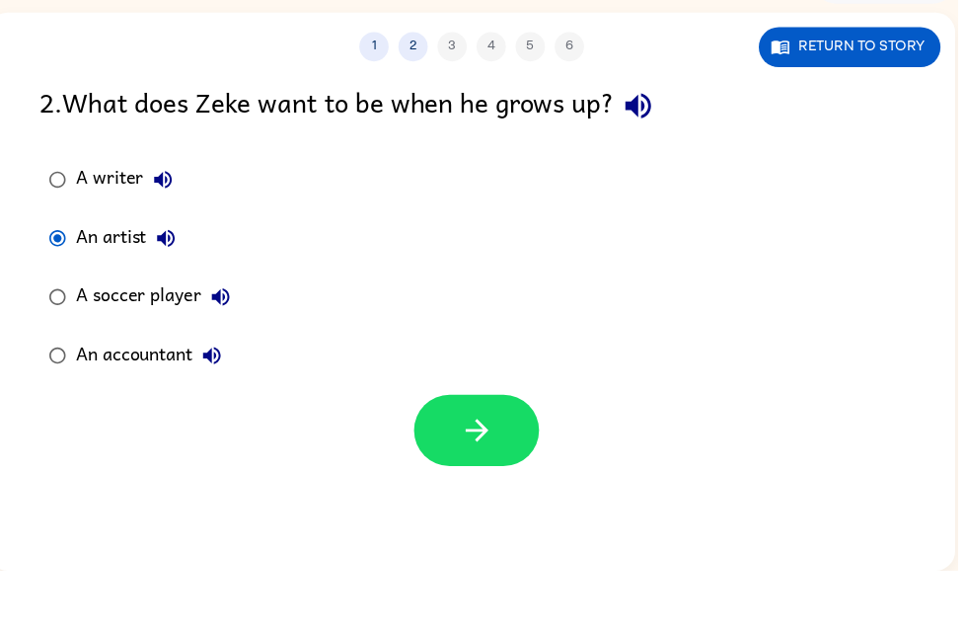
click at [472, 479] on icon "button" at bounding box center [481, 490] width 23 height 23
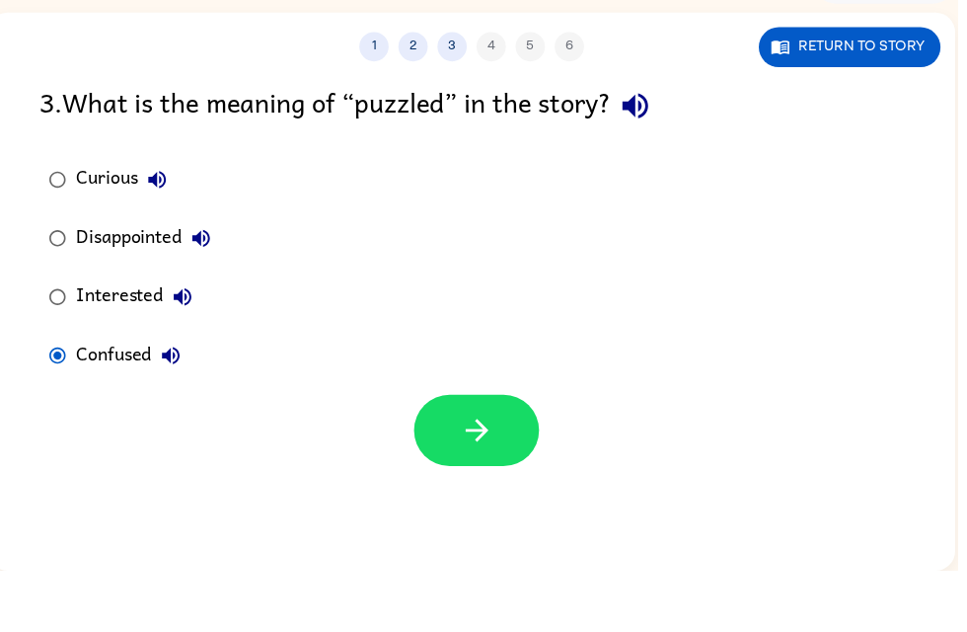
click at [474, 473] on icon "button" at bounding box center [482, 490] width 35 height 35
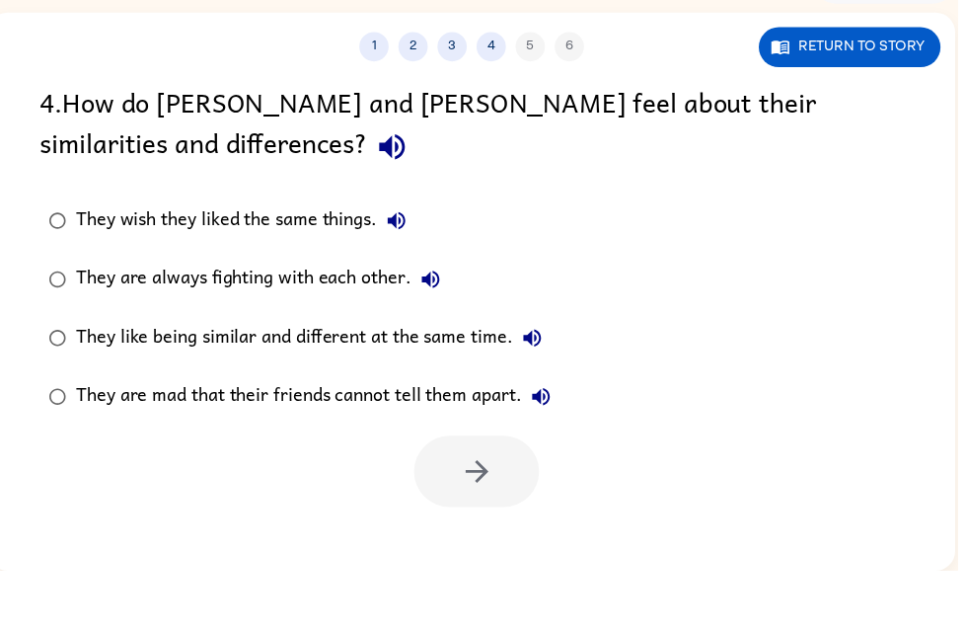
click at [298, 377] on div "They like being similar and different at the same time." at bounding box center [317, 396] width 481 height 39
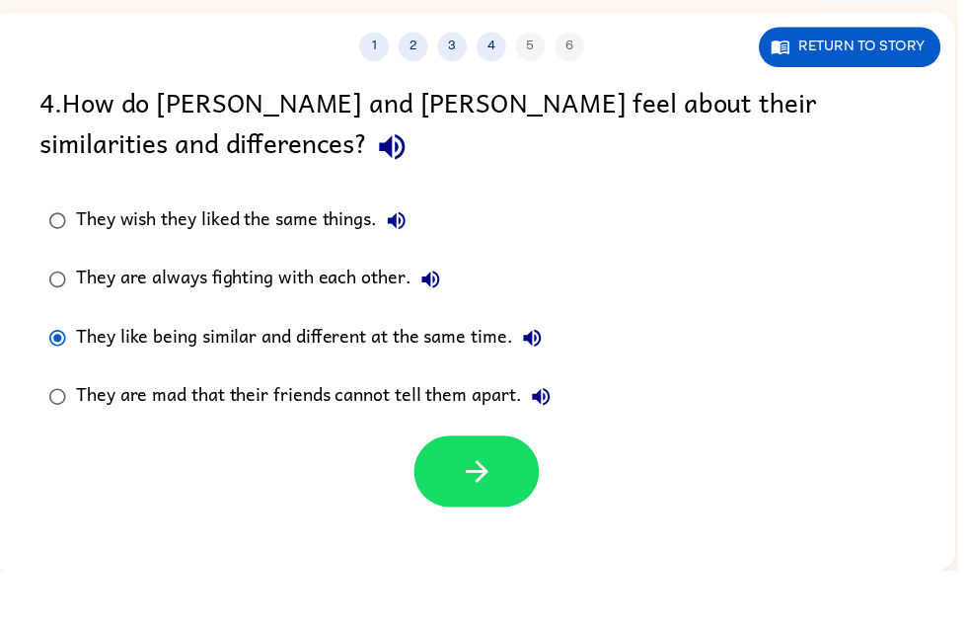
click at [275, 377] on div "They like being similar and different at the same time." at bounding box center [317, 396] width 481 height 39
click at [490, 514] on icon "button" at bounding box center [482, 531] width 35 height 35
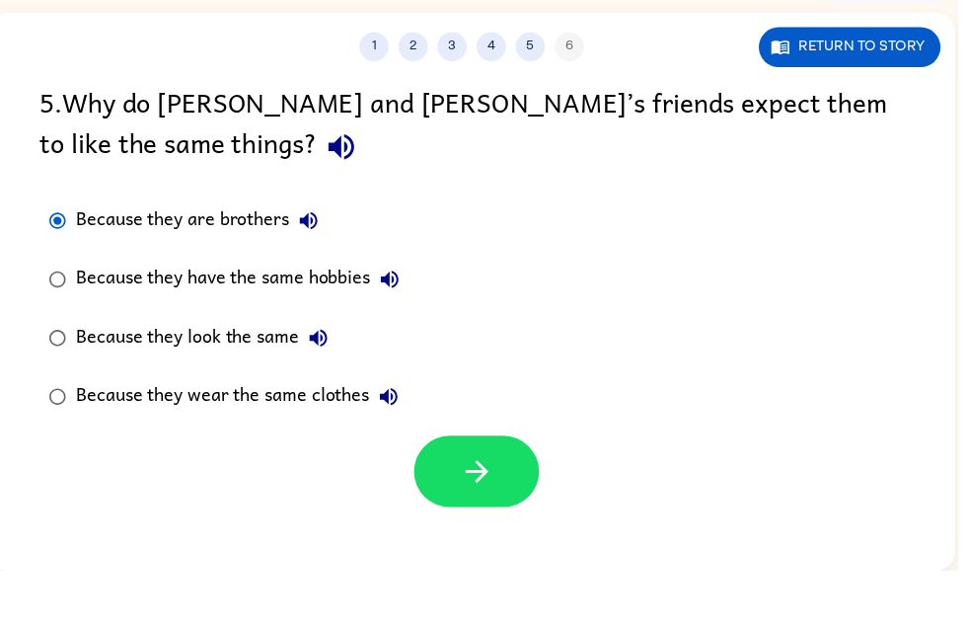
click at [446, 495] on button "button" at bounding box center [481, 531] width 126 height 72
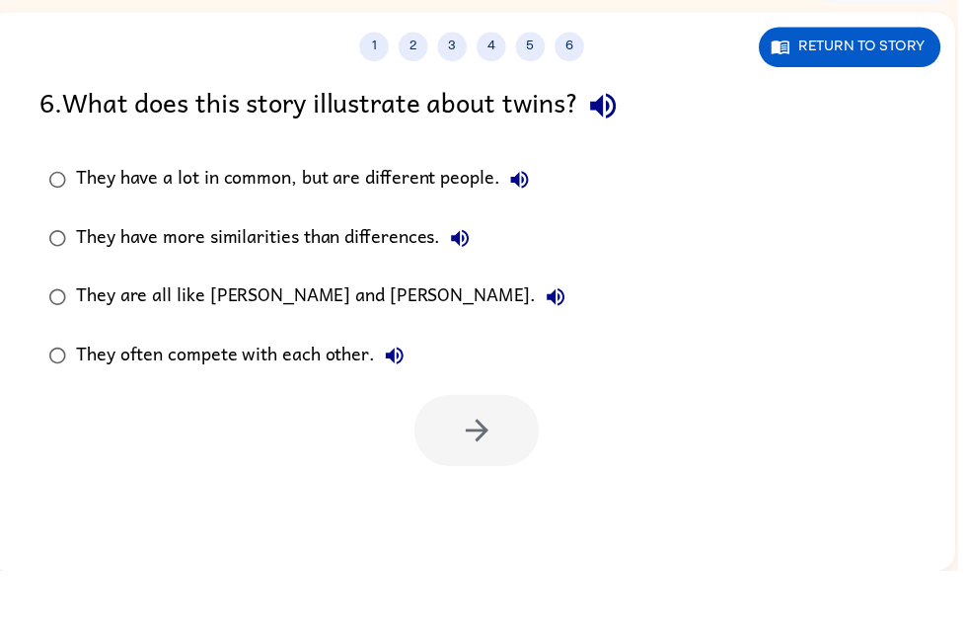
click at [419, 217] on div "They have a lot in common, but are different people." at bounding box center [311, 236] width 468 height 39
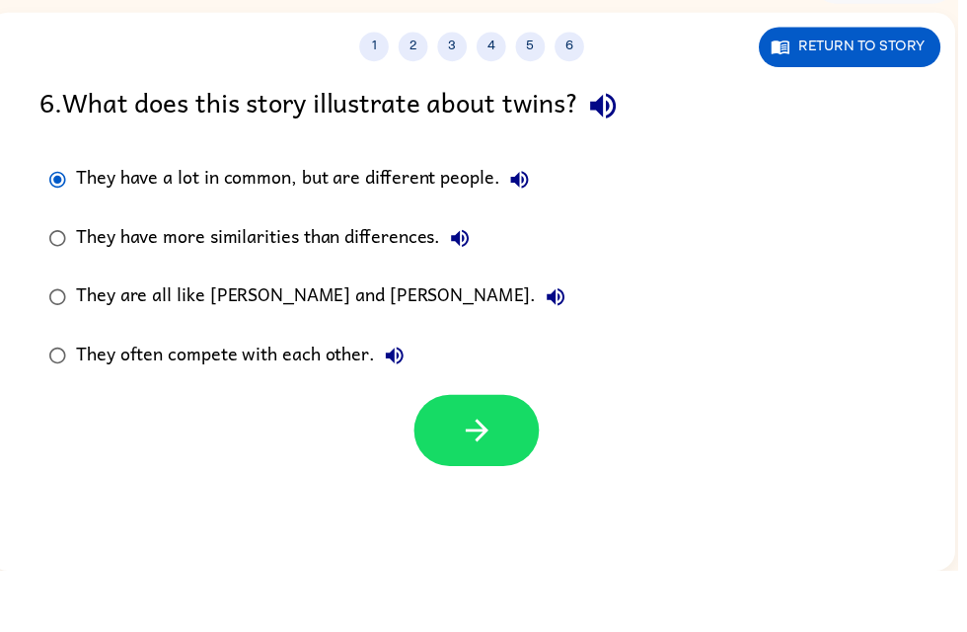
click at [482, 473] on icon "button" at bounding box center [482, 490] width 35 height 35
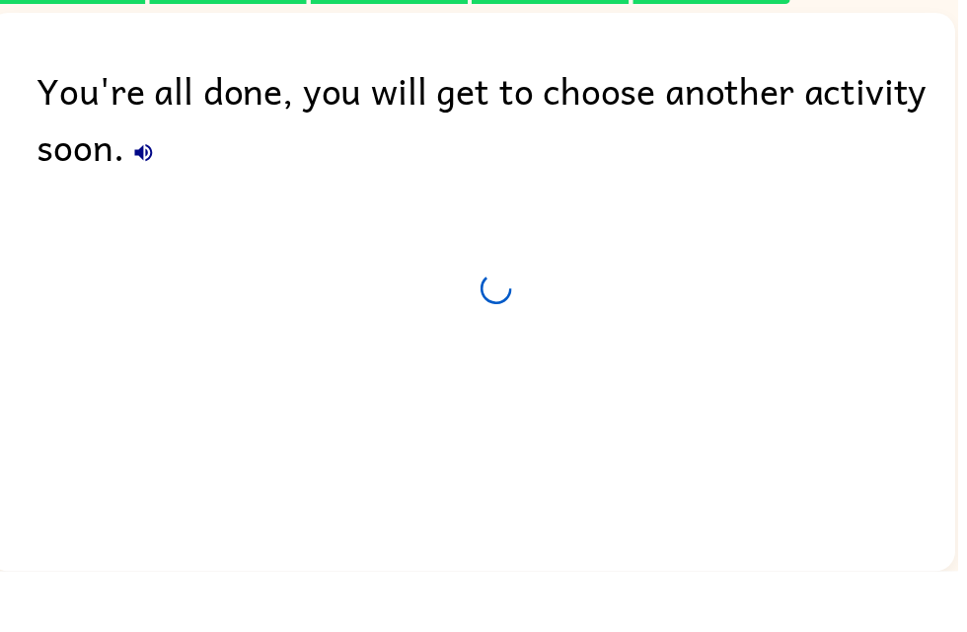
scroll to position [40, 0]
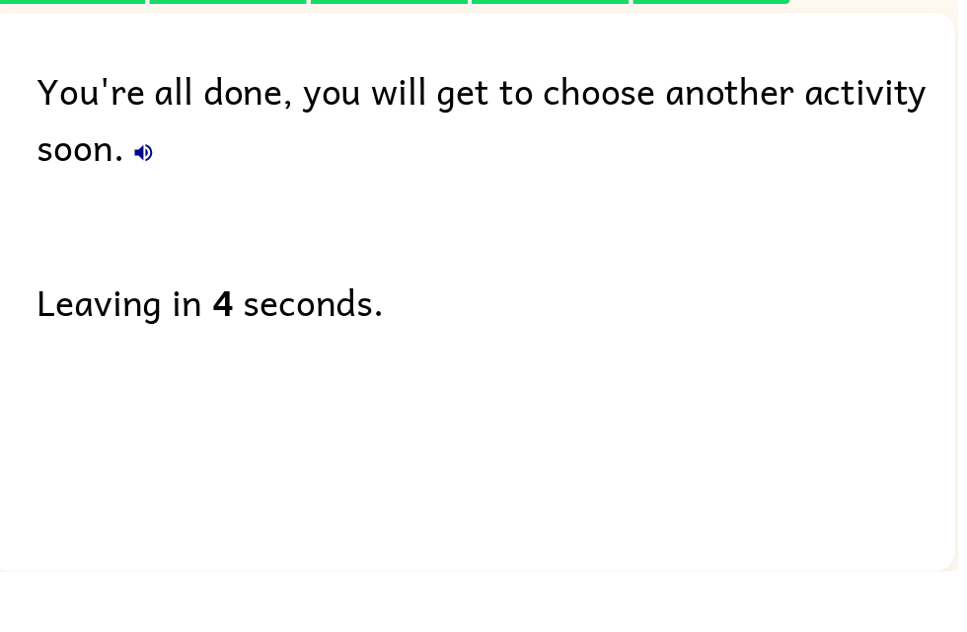
click at [688, 331] on div "Leaving in 4 seconds." at bounding box center [502, 359] width 928 height 57
click at [719, 231] on div "You're all done, you will get to choose another activity soon. Leaving in 4 sec…" at bounding box center [476, 345] width 977 height 554
